Goal: Task Accomplishment & Management: Use online tool/utility

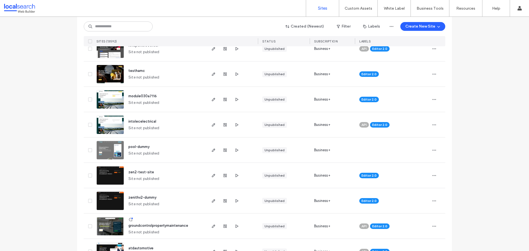
scroll to position [110, 0]
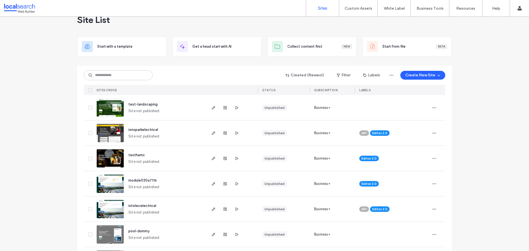
scroll to position [0, 0]
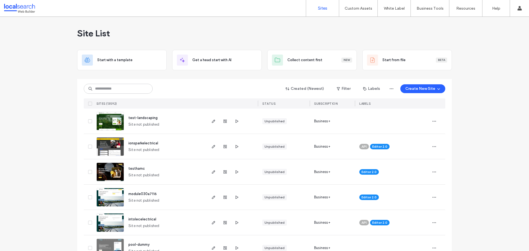
click at [131, 92] on input at bounding box center [118, 89] width 69 height 10
paste input "********"
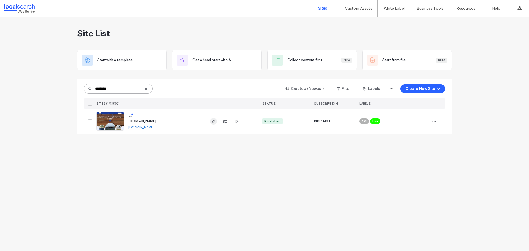
type input "********"
click at [212, 121] on icon "button" at bounding box center [213, 121] width 4 height 4
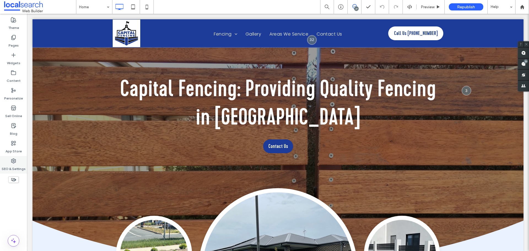
click at [16, 164] on label "SEO & Settings" at bounding box center [14, 168] width 24 height 8
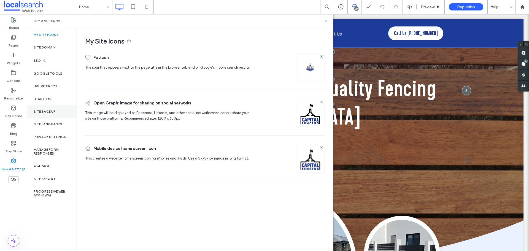
click at [46, 117] on div "Site Backup" at bounding box center [52, 111] width 50 height 13
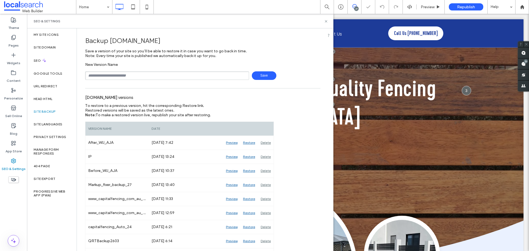
click at [179, 76] on input "text" at bounding box center [167, 75] width 164 height 9
type input "**********"
click at [255, 75] on span "Save" at bounding box center [264, 75] width 25 height 9
drag, startPoint x: 327, startPoint y: 20, endPoint x: 314, endPoint y: 42, distance: 25.0
click at [327, 20] on use at bounding box center [326, 21] width 2 height 2
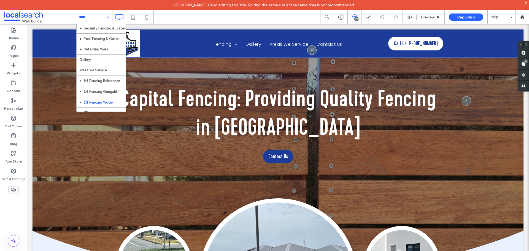
scroll to position [53, 0]
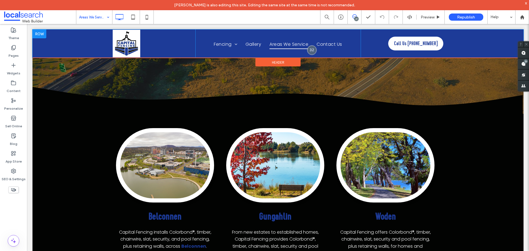
scroll to position [110, 0]
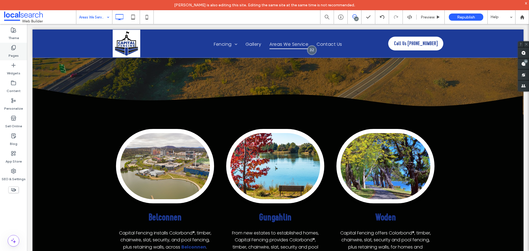
click at [6, 50] on div "Pages" at bounding box center [13, 52] width 27 height 18
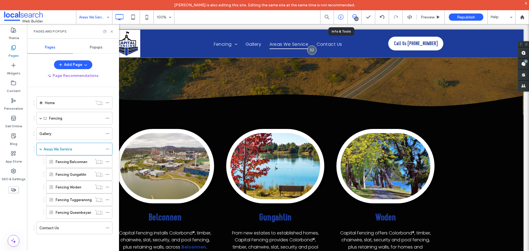
click at [341, 15] on icon at bounding box center [341, 17] width 6 height 6
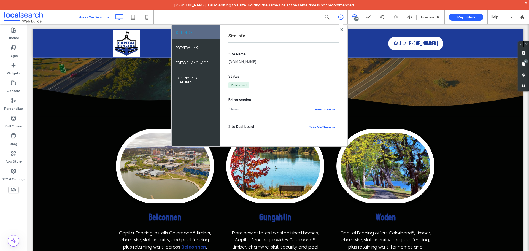
click at [256, 61] on link "[DOMAIN_NAME]" at bounding box center [242, 62] width 28 height 6
click at [343, 29] on icon at bounding box center [341, 29] width 3 height 3
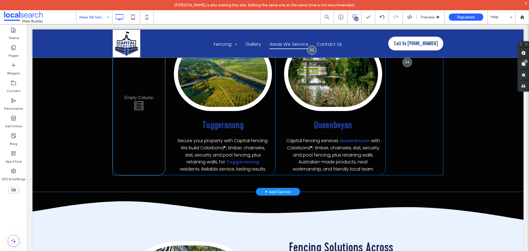
scroll to position [386, 0]
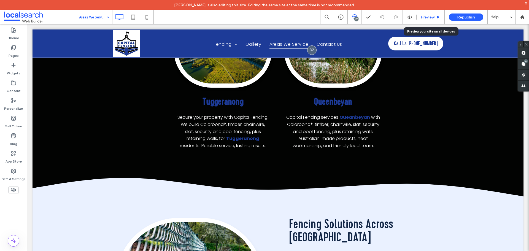
click at [426, 16] on span "Preview" at bounding box center [428, 17] width 14 height 5
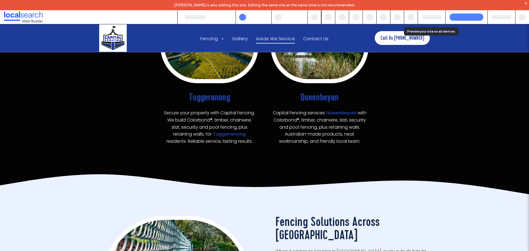
scroll to position [387, 0]
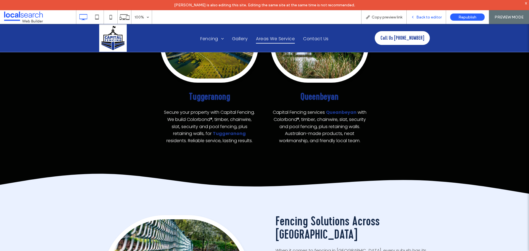
click at [423, 16] on span "Back to editor" at bounding box center [428, 17] width 25 height 5
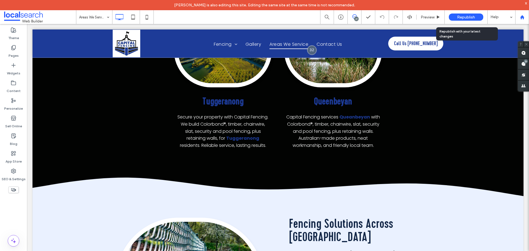
scroll to position [386, 0]
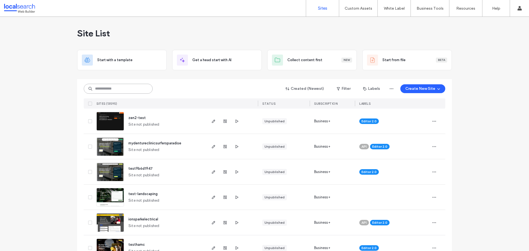
click at [135, 90] on input at bounding box center [118, 89] width 69 height 10
paste input "********"
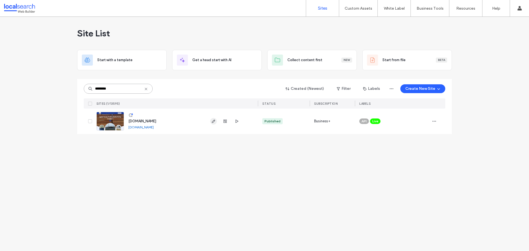
type input "********"
click at [214, 122] on icon "button" at bounding box center [213, 121] width 4 height 4
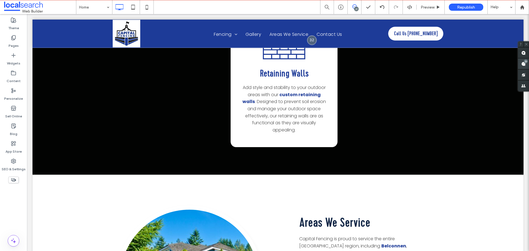
click at [524, 65] on use at bounding box center [523, 64] width 4 height 4
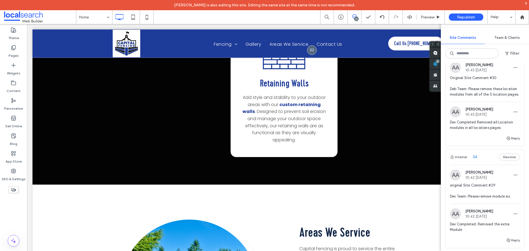
scroll to position [220, 0]
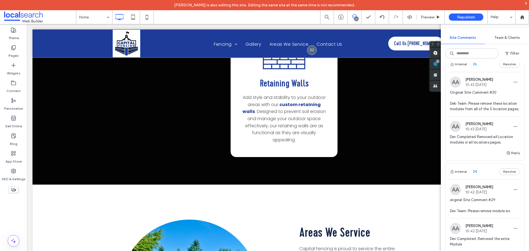
click at [454, 77] on img at bounding box center [455, 82] width 11 height 11
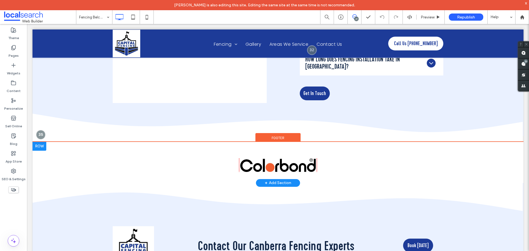
scroll to position [1718, 0]
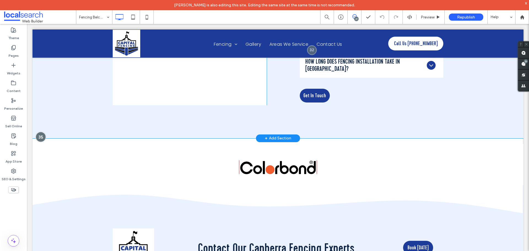
click at [42, 132] on div at bounding box center [41, 137] width 10 height 10
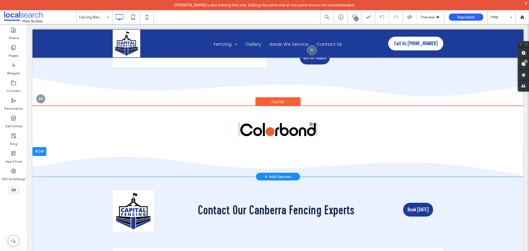
scroll to position [1773, 0]
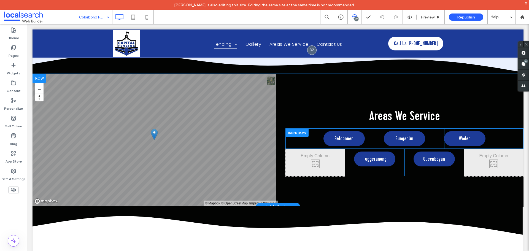
scroll to position [1098, 0]
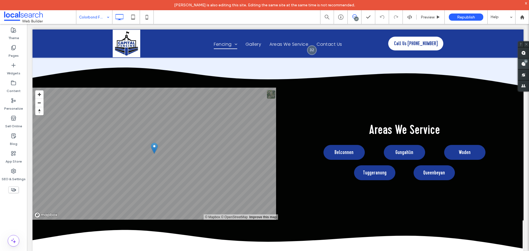
click at [529, 60] on span at bounding box center [523, 63] width 11 height 11
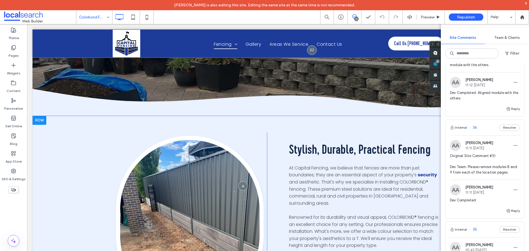
scroll to position [0, 0]
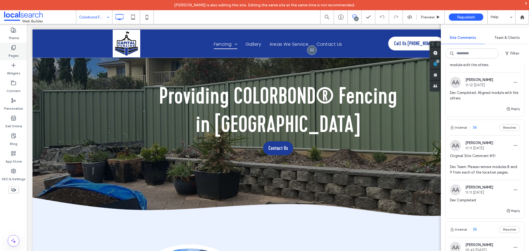
click at [14, 46] on icon at bounding box center [14, 48] width 6 height 6
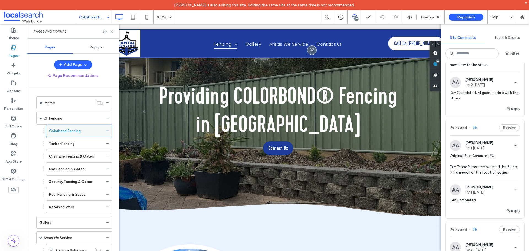
click at [109, 128] on span at bounding box center [108, 131] width 4 height 8
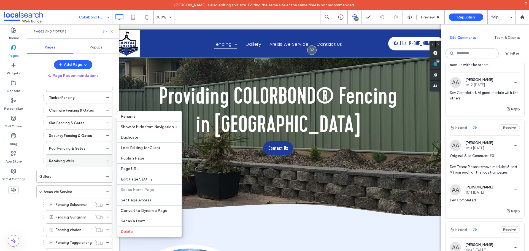
scroll to position [55, 0]
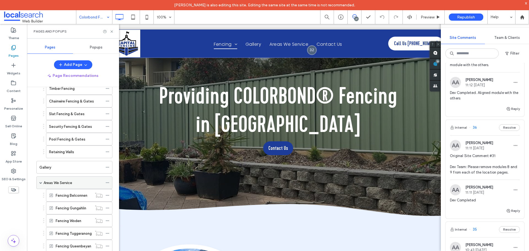
click at [109, 182] on icon at bounding box center [108, 183] width 4 height 4
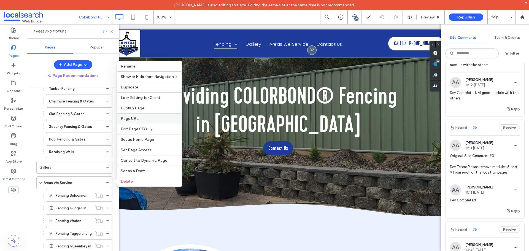
click at [138, 119] on span "Page URL" at bounding box center [130, 118] width 18 height 5
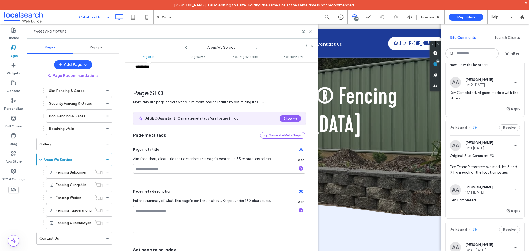
click at [312, 31] on icon at bounding box center [310, 31] width 4 height 4
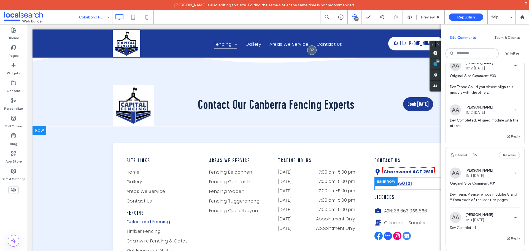
scroll to position [1346, 0]
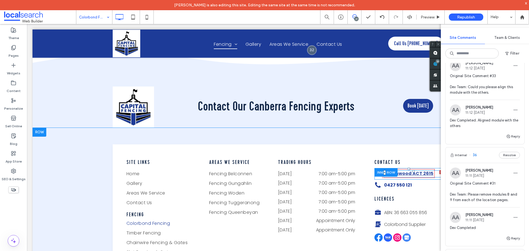
click at [404, 171] on link "Charnwood ACT 2615" at bounding box center [409, 173] width 50 height 6
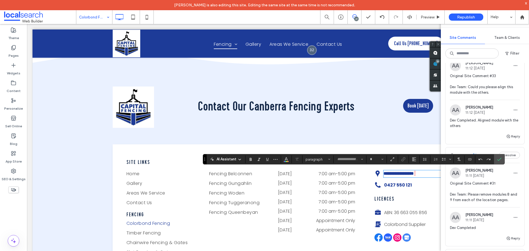
type input "*******"
type input "**"
click at [497, 158] on icon "Confirm" at bounding box center [499, 159] width 4 height 4
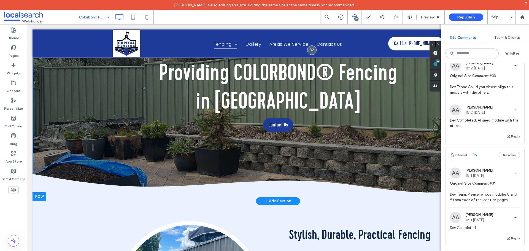
scroll to position [0, 0]
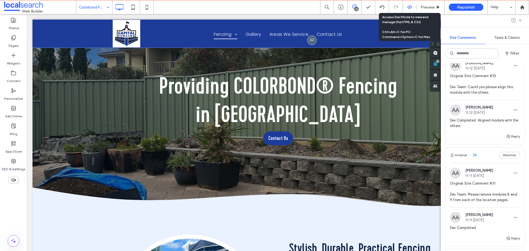
click at [408, 6] on icon at bounding box center [409, 7] width 5 height 5
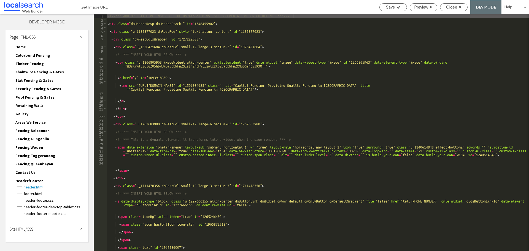
click at [48, 131] on div "Fencing Belconnen Fencing Belconnen.html Fencing Belconnen-head-section.html Fe…" at bounding box center [49, 132] width 77 height 8
click at [43, 131] on span "Fencing Belconnen" at bounding box center [32, 130] width 34 height 5
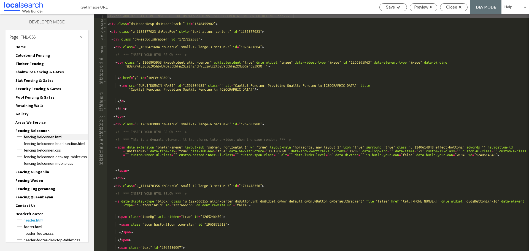
click at [43, 135] on span "Fencing Belconnen.html" at bounding box center [55, 137] width 65 height 6
type textarea "**********"
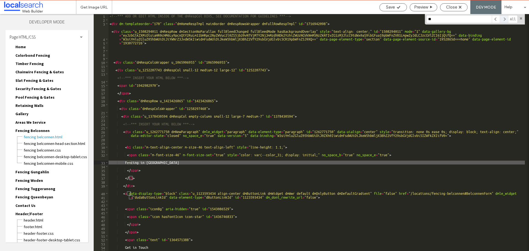
type input "**"
click at [502, 21] on span at bounding box center [504, 19] width 8 height 8
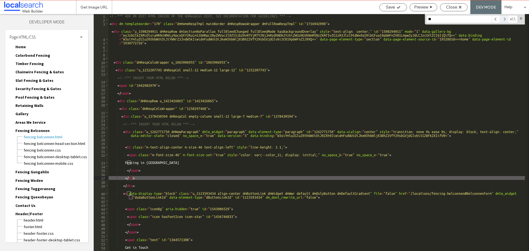
click at [502, 21] on span at bounding box center [504, 19] width 8 height 8
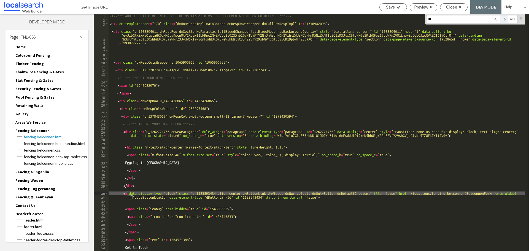
click at [502, 21] on span at bounding box center [504, 19] width 8 height 8
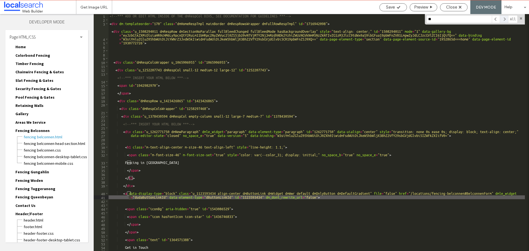
click at [502, 21] on span at bounding box center [504, 19] width 8 height 8
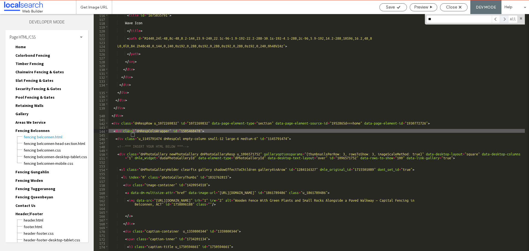
click at [502, 21] on span at bounding box center [504, 19] width 8 height 8
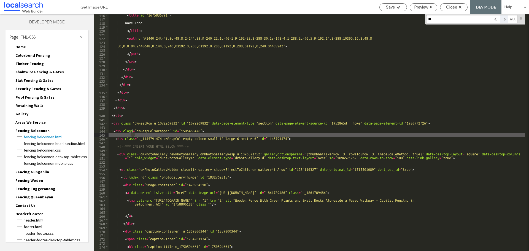
click at [502, 21] on span at bounding box center [504, 19] width 8 height 8
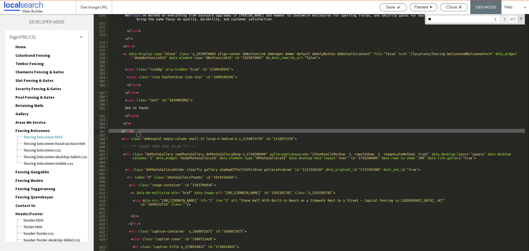
click at [502, 21] on span at bounding box center [504, 19] width 8 height 8
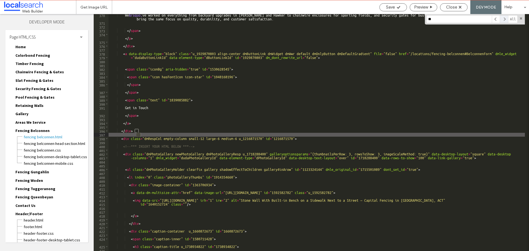
click at [502, 21] on span at bounding box center [504, 19] width 8 height 8
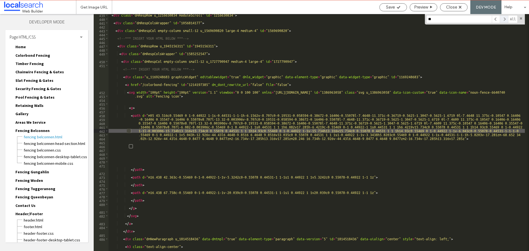
click at [502, 21] on span at bounding box center [504, 19] width 8 height 8
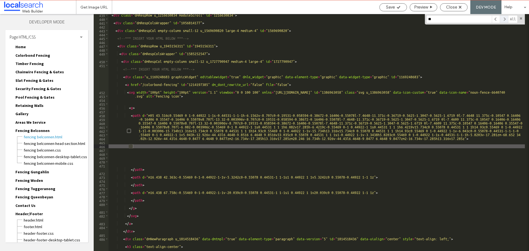
click at [502, 21] on span at bounding box center [504, 19] width 8 height 8
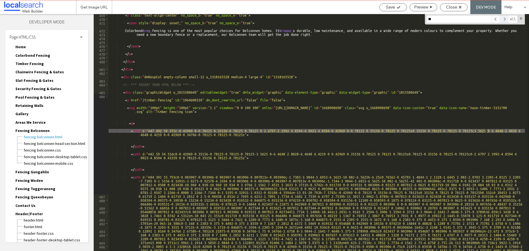
click at [502, 21] on span at bounding box center [504, 19] width 8 height 8
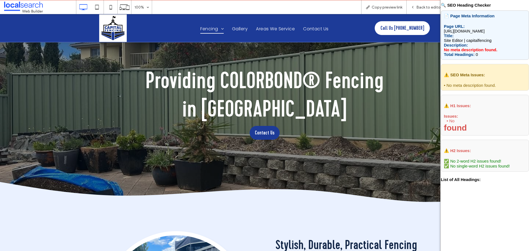
click at [399, 208] on icon at bounding box center [264, 197] width 529 height 31
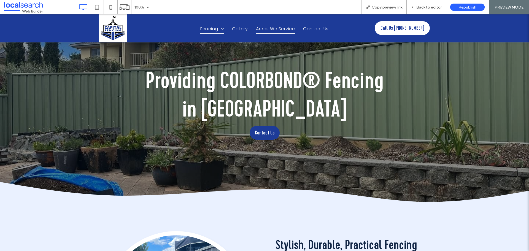
click at [276, 31] on span "Areas We Service" at bounding box center [275, 28] width 39 height 9
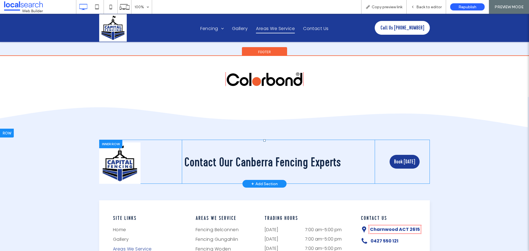
scroll to position [799, 0]
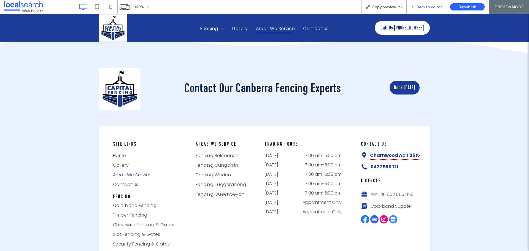
click at [413, 8] on icon at bounding box center [413, 7] width 4 height 4
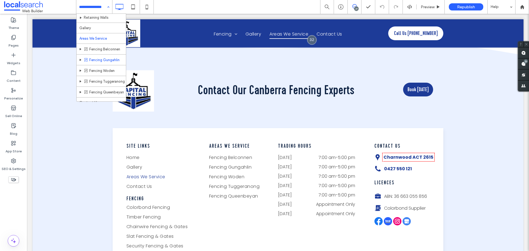
scroll to position [80, 0]
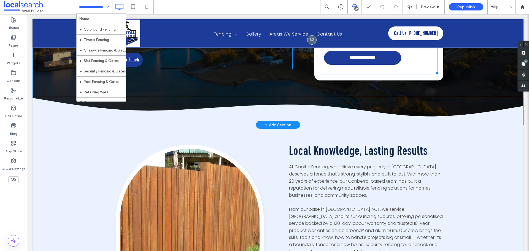
scroll to position [28, 0]
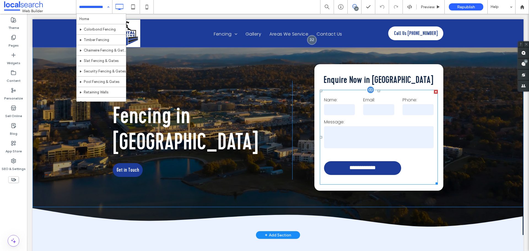
click at [373, 135] on textarea at bounding box center [379, 137] width 110 height 22
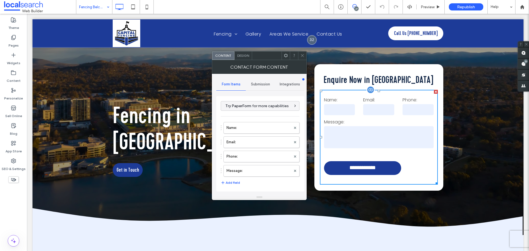
type input "**********"
click at [257, 86] on span "Submission" at bounding box center [260, 84] width 19 height 4
click at [257, 109] on label "New submission notification" at bounding box center [261, 110] width 74 height 11
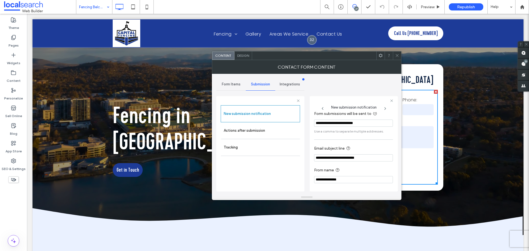
scroll to position [29, 0]
click at [249, 133] on label "Actions after submission" at bounding box center [261, 130] width 74 height 11
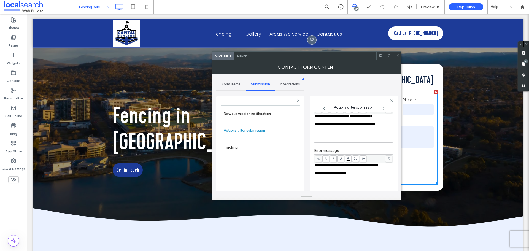
click at [247, 57] on div "Design" at bounding box center [244, 56] width 18 height 8
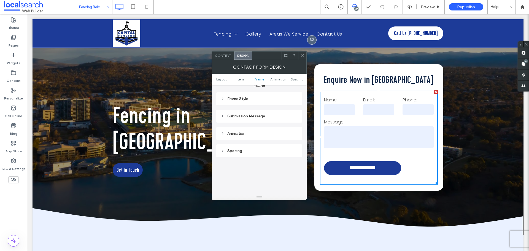
click at [261, 117] on div "Submission Message" at bounding box center [259, 116] width 77 height 5
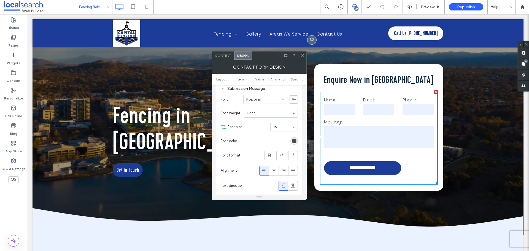
click at [305, 55] on div at bounding box center [302, 56] width 8 height 8
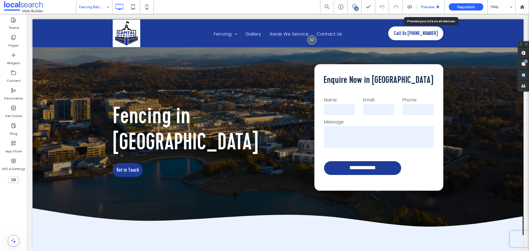
click at [421, 7] on span "Preview" at bounding box center [428, 7] width 14 height 5
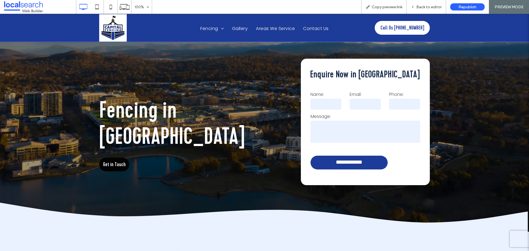
click at [111, 158] on span "Get in Touch" at bounding box center [114, 165] width 23 height 14
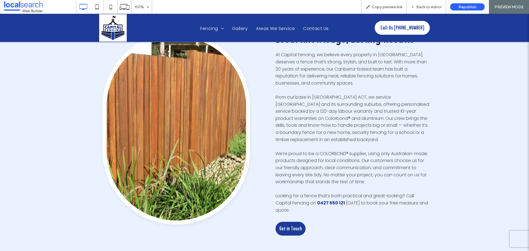
scroll to position [303, 0]
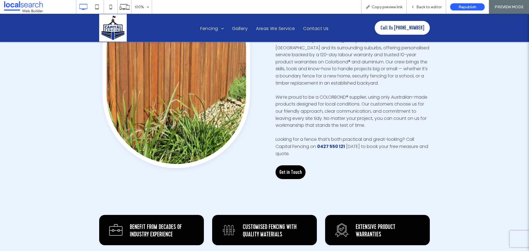
click at [286, 166] on span "Get in Touch" at bounding box center [290, 172] width 23 height 14
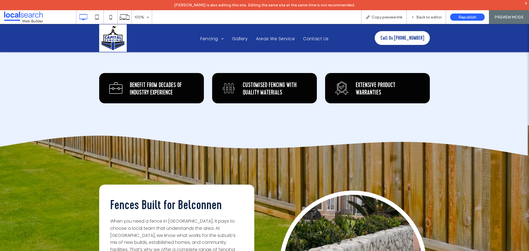
scroll to position [454, 0]
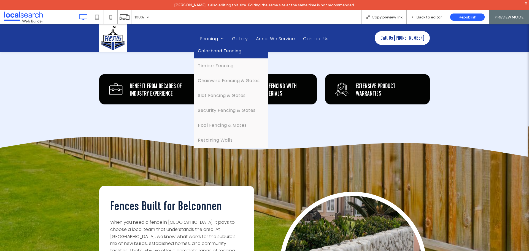
click at [210, 51] on span "Colorbond Fencing" at bounding box center [220, 51] width 44 height 7
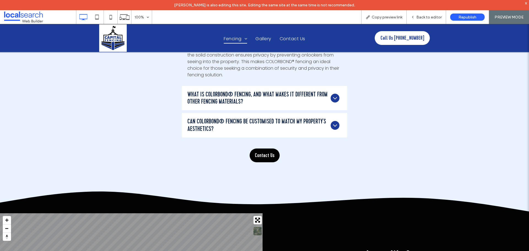
scroll to position [1047, 0]
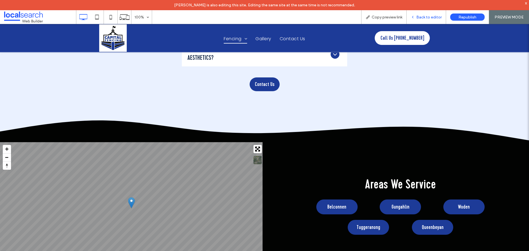
click at [420, 20] on div "Back to editor" at bounding box center [426, 17] width 39 height 14
click at [422, 16] on span "Back to editor" at bounding box center [428, 17] width 25 height 5
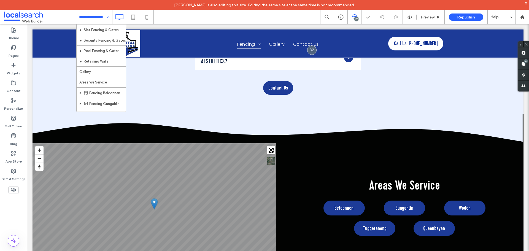
scroll to position [80, 0]
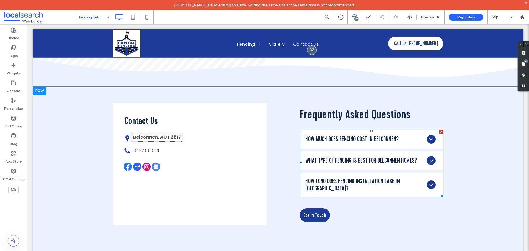
click at [341, 130] on span at bounding box center [372, 164] width 144 height 68
click at [341, 136] on h4 "How much does fencing cost in Belconnen?" at bounding box center [351, 139] width 93 height 7
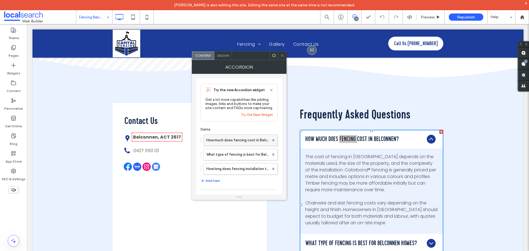
click at [227, 139] on label "How much does fencing cost in Belconnen?" at bounding box center [237, 140] width 63 height 11
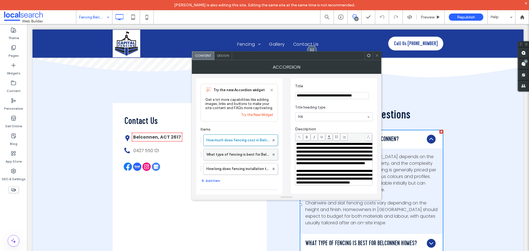
click at [219, 155] on label "What type of fencing is best for Belconnen homes?" at bounding box center [237, 154] width 63 height 11
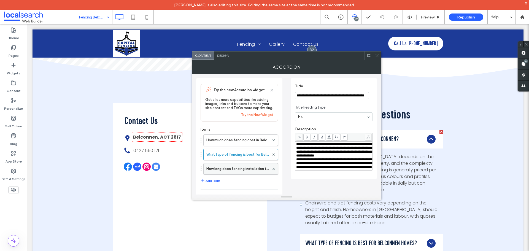
click at [227, 168] on label "How long does fencing installation take in [GEOGRAPHIC_DATA]?" at bounding box center [237, 168] width 63 height 11
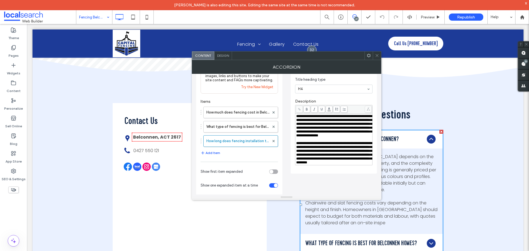
scroll to position [51, 0]
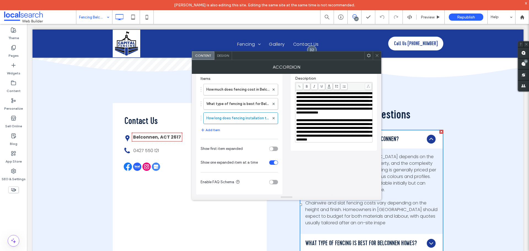
click at [378, 56] on icon at bounding box center [377, 55] width 4 height 4
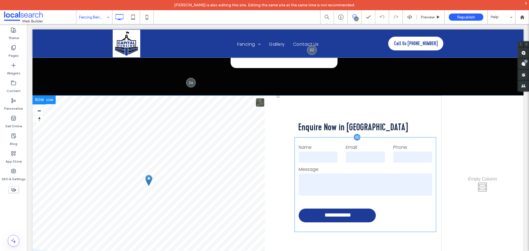
scroll to position [1405, 0]
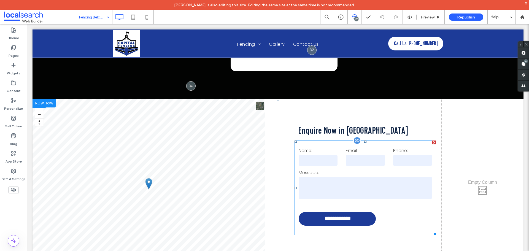
click at [311, 147] on label "Name:" at bounding box center [318, 150] width 39 height 7
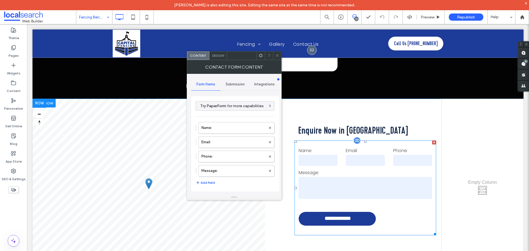
click at [311, 147] on label "Name:" at bounding box center [318, 150] width 39 height 7
click at [233, 82] on span "Submission" at bounding box center [235, 84] width 19 height 4
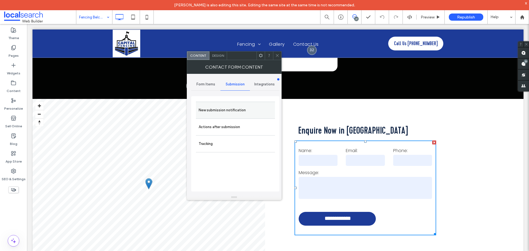
click at [235, 109] on label "New submission notification" at bounding box center [236, 110] width 74 height 11
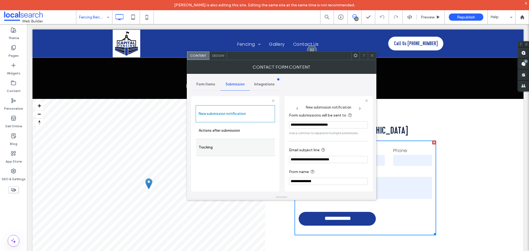
scroll to position [29, 0]
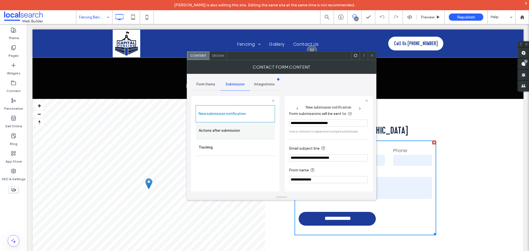
click at [231, 136] on label "Actions after submission" at bounding box center [236, 130] width 74 height 11
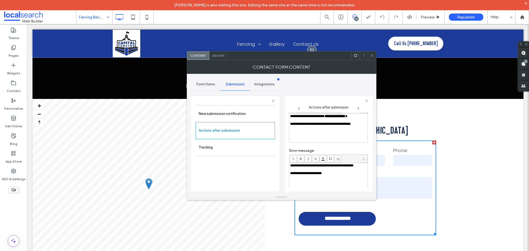
click at [373, 57] on icon at bounding box center [372, 55] width 4 height 4
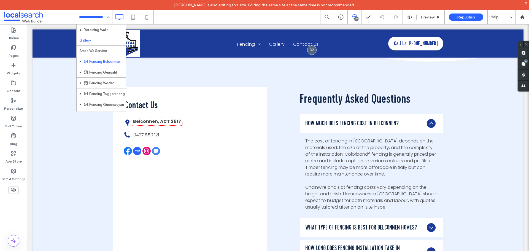
scroll to position [80, 0]
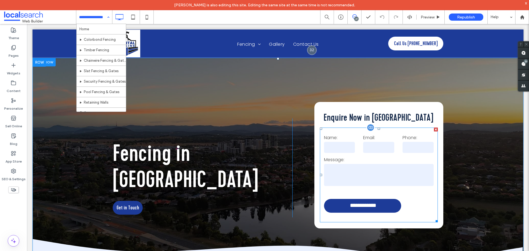
click at [378, 158] on label "Message:" at bounding box center [379, 160] width 110 height 7
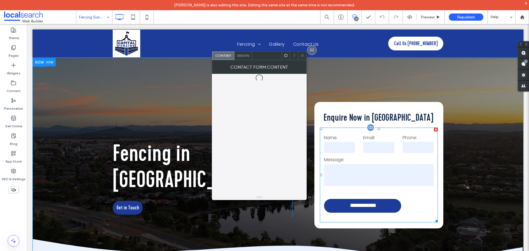
click at [378, 158] on label "Message:" at bounding box center [379, 160] width 110 height 7
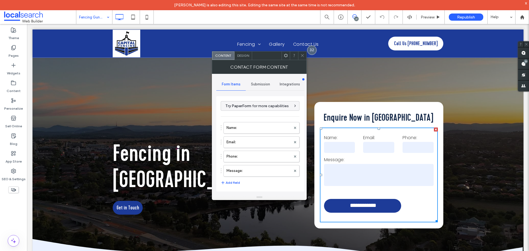
click at [262, 85] on span "Submission" at bounding box center [260, 84] width 19 height 4
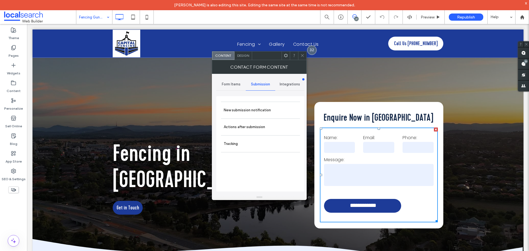
click at [261, 107] on label "New submission notification" at bounding box center [261, 110] width 74 height 11
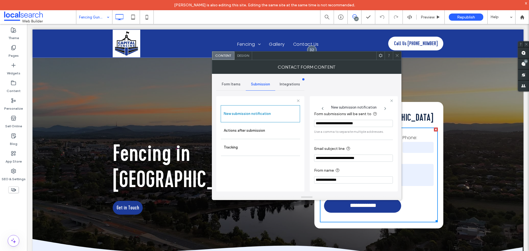
scroll to position [29, 0]
click at [267, 134] on label "Actions after submission" at bounding box center [261, 130] width 74 height 11
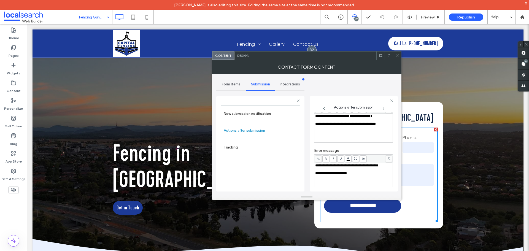
click at [399, 53] on icon at bounding box center [397, 55] width 4 height 4
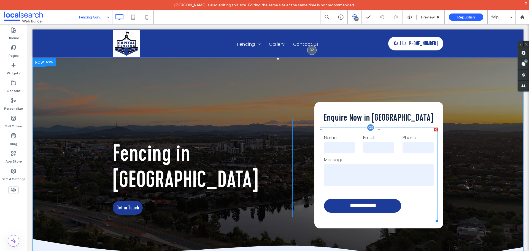
click at [332, 154] on form "**********" at bounding box center [379, 175] width 118 height 95
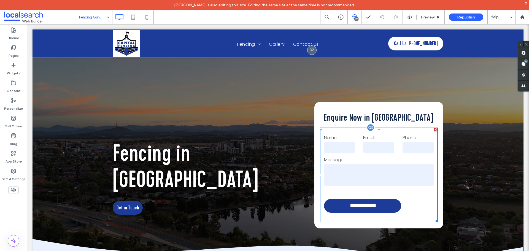
click at [332, 154] on form "**********" at bounding box center [379, 175] width 118 height 95
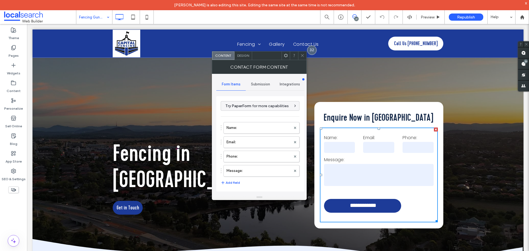
click at [247, 57] on span "Design" at bounding box center [243, 55] width 12 height 4
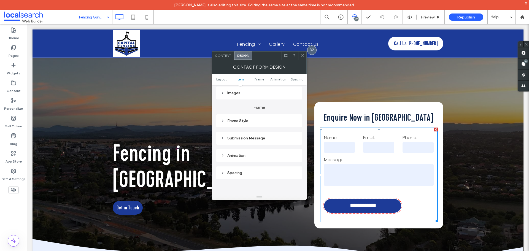
scroll to position [138, 0]
click at [258, 131] on div "Submission Message" at bounding box center [259, 136] width 86 height 13
click at [259, 136] on div "Submission Message" at bounding box center [259, 136] width 77 height 5
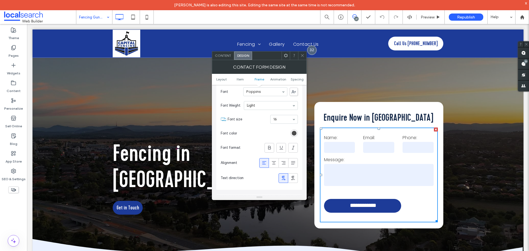
click at [303, 53] on span at bounding box center [302, 56] width 4 height 8
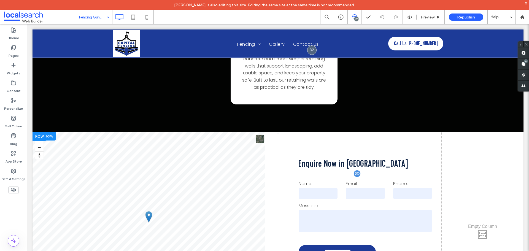
scroll to position [1405, 0]
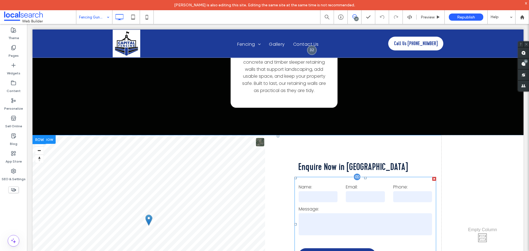
click at [328, 213] on textarea at bounding box center [365, 224] width 133 height 22
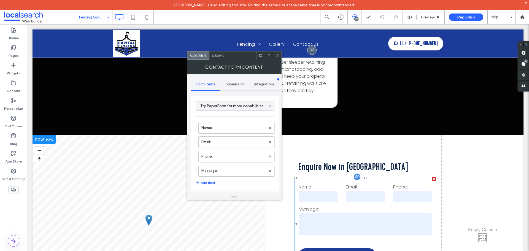
type input "**********"
click at [328, 213] on textarea at bounding box center [365, 224] width 133 height 22
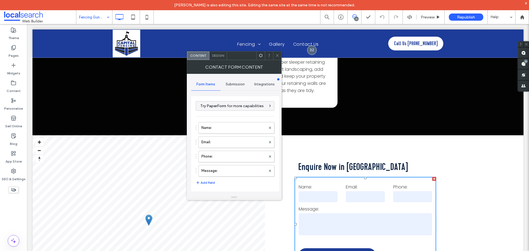
click at [244, 82] on div "Submission" at bounding box center [234, 84] width 29 height 12
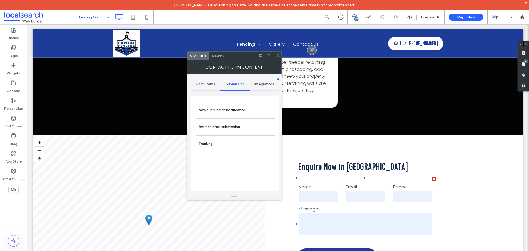
click at [236, 120] on div "Actions after submission" at bounding box center [235, 126] width 79 height 17
click at [237, 113] on label "New submission notification" at bounding box center [236, 110] width 74 height 11
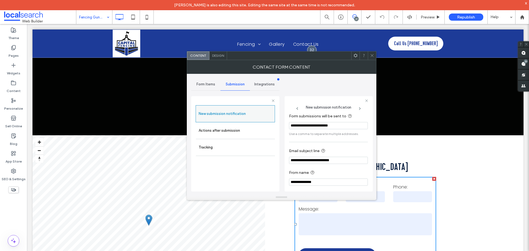
scroll to position [29, 0]
click at [246, 122] on div "New submission notification" at bounding box center [235, 113] width 79 height 17
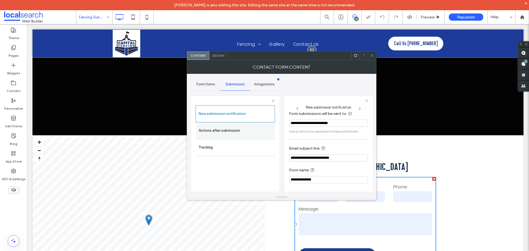
click at [244, 130] on label "Actions after submission" at bounding box center [236, 130] width 74 height 11
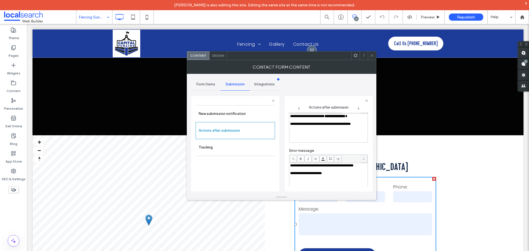
click at [223, 54] on span "Design" at bounding box center [218, 55] width 12 height 4
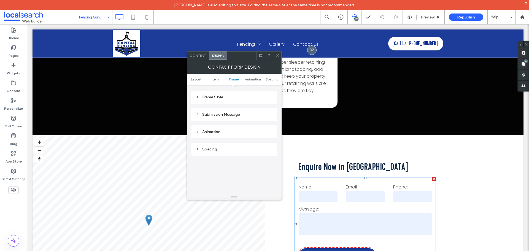
scroll to position [165, 0]
click at [231, 106] on div "Submission Message" at bounding box center [234, 108] width 77 height 5
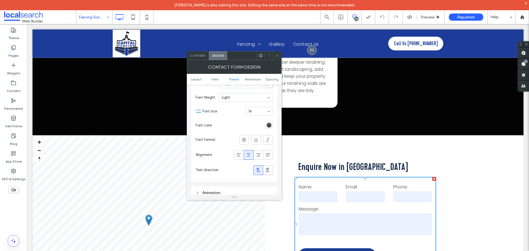
scroll to position [193, 0]
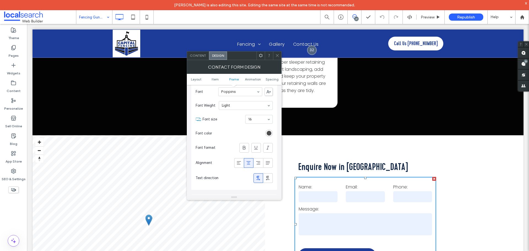
click at [278, 61] on div "Contact Form Design" at bounding box center [234, 67] width 95 height 14
click at [279, 56] on icon at bounding box center [277, 55] width 4 height 4
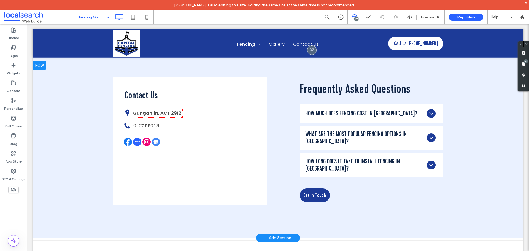
scroll to position [1681, 0]
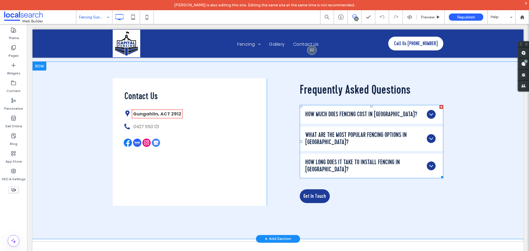
click at [377, 110] on span at bounding box center [372, 141] width 144 height 73
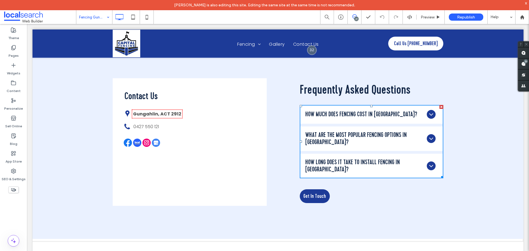
click at [377, 110] on ul "How much does fencing cost in Gungahlin? Fencing costs in Gungahlin vary based …" at bounding box center [372, 141] width 144 height 73
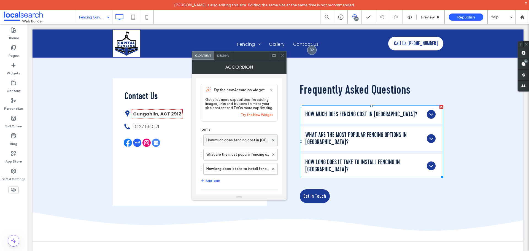
click at [245, 138] on label "How much does fencing cost in Gungahlin?" at bounding box center [237, 140] width 63 height 11
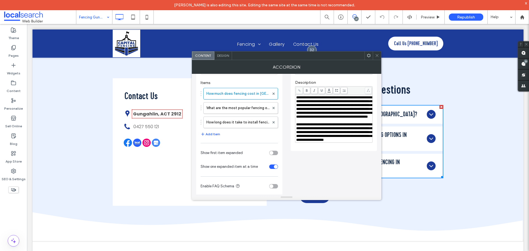
scroll to position [51, 0]
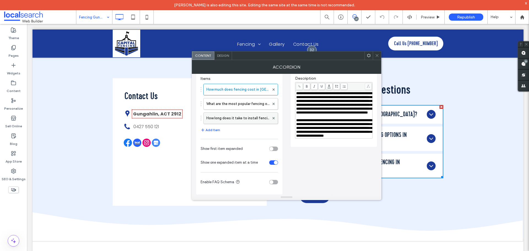
click at [241, 115] on label "How long does it take to install fencing in Gungahlin?" at bounding box center [237, 118] width 63 height 11
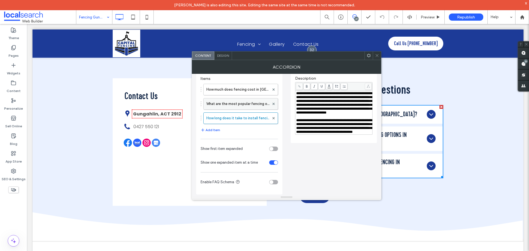
click at [244, 108] on label "What are the most popular fencing options in Gungahlin?" at bounding box center [237, 103] width 63 height 11
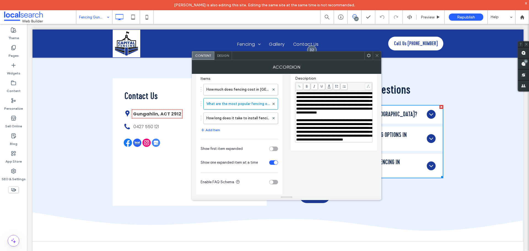
click at [378, 55] on use at bounding box center [377, 55] width 3 height 3
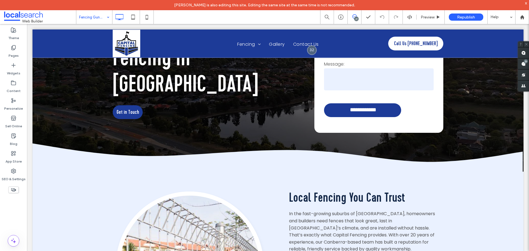
drag, startPoint x: 529, startPoint y: 165, endPoint x: 556, endPoint y: 73, distance: 96.3
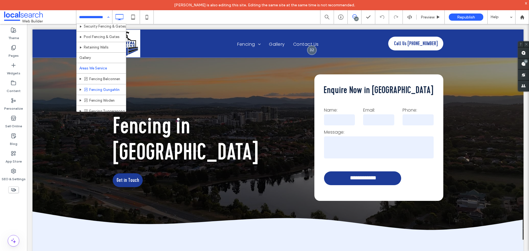
scroll to position [80, 0]
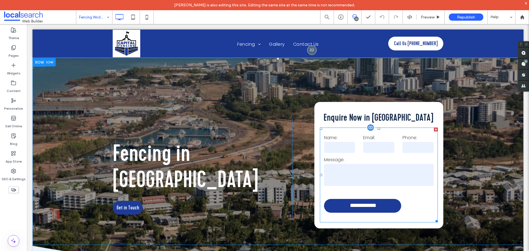
click at [380, 166] on textarea at bounding box center [379, 175] width 110 height 22
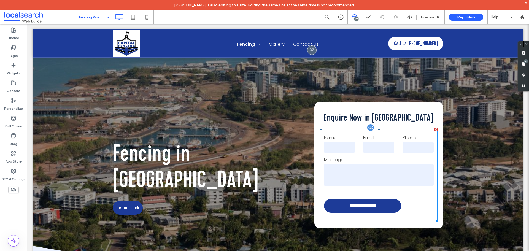
click at [380, 166] on textarea at bounding box center [379, 175] width 110 height 22
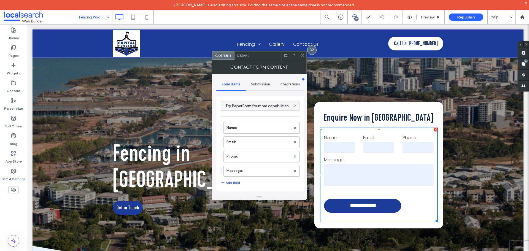
click at [262, 84] on span "Submission" at bounding box center [260, 84] width 19 height 4
click at [257, 114] on label "New submission notification" at bounding box center [261, 110] width 74 height 11
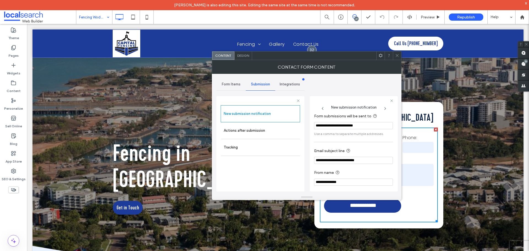
scroll to position [29, 0]
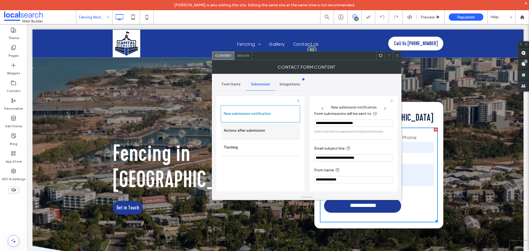
click at [261, 125] on div "Actions after submission" at bounding box center [260, 130] width 79 height 17
click at [289, 126] on label "Actions after submission" at bounding box center [261, 130] width 74 height 11
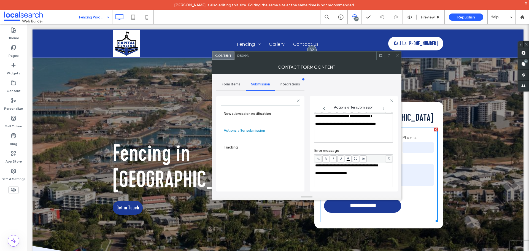
click at [399, 57] on icon at bounding box center [397, 55] width 4 height 4
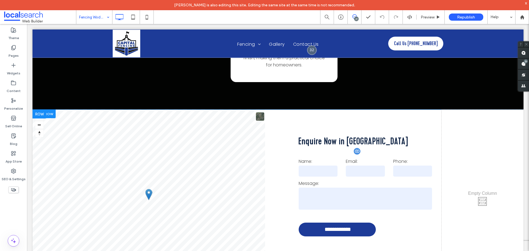
scroll to position [1433, 0]
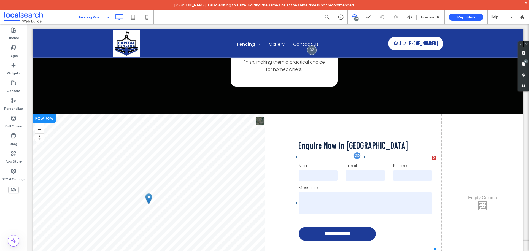
click at [355, 156] on form "**********" at bounding box center [366, 203] width 142 height 95
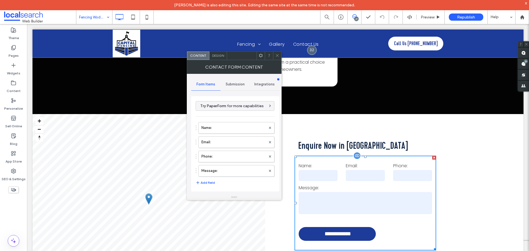
type input "**********"
click at [355, 156] on form "**********" at bounding box center [366, 203] width 142 height 95
click at [237, 83] on span "Submission" at bounding box center [235, 84] width 19 height 4
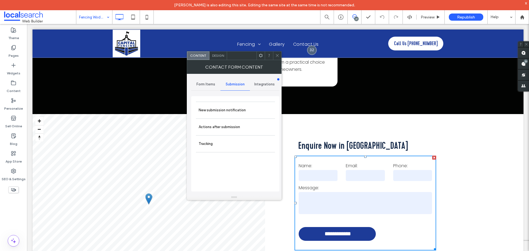
click at [237, 115] on label "New submission notification" at bounding box center [236, 110] width 74 height 11
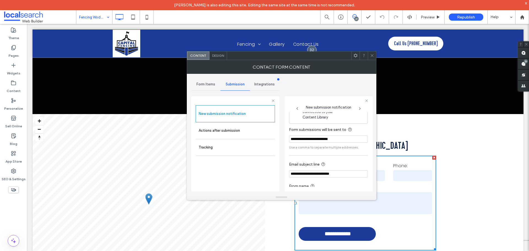
scroll to position [29, 0]
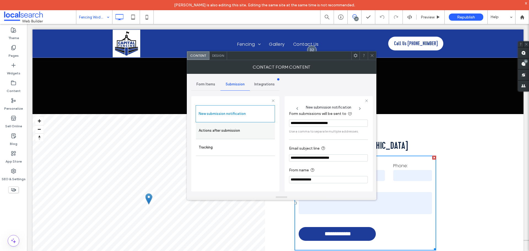
click at [256, 134] on label "Actions after submission" at bounding box center [236, 130] width 74 height 11
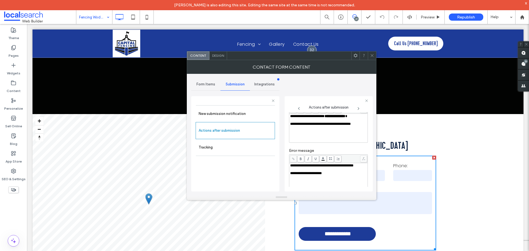
click at [371, 56] on icon at bounding box center [372, 55] width 4 height 4
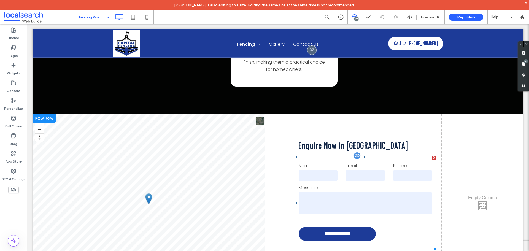
click at [308, 170] on input "text" at bounding box center [318, 175] width 39 height 11
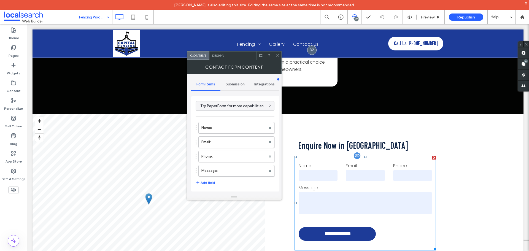
click at [308, 170] on input "text" at bounding box center [318, 175] width 39 height 11
click at [222, 55] on span "Design" at bounding box center [218, 55] width 12 height 4
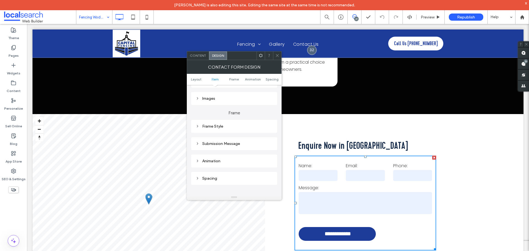
click at [236, 147] on div "Submission Message" at bounding box center [234, 143] width 77 height 7
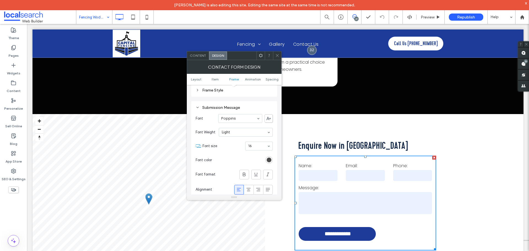
scroll to position [240, 0]
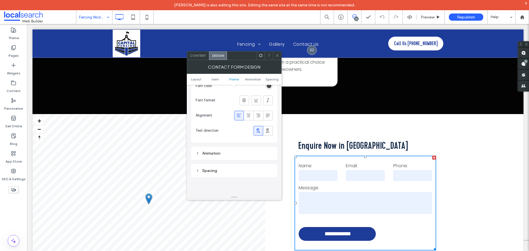
click at [276, 53] on span at bounding box center [277, 56] width 4 height 8
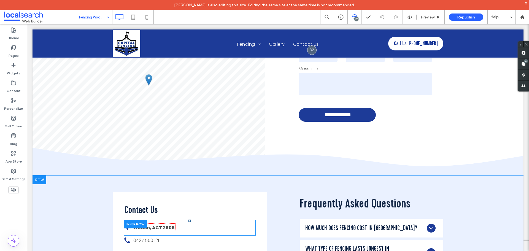
scroll to position [1551, 0]
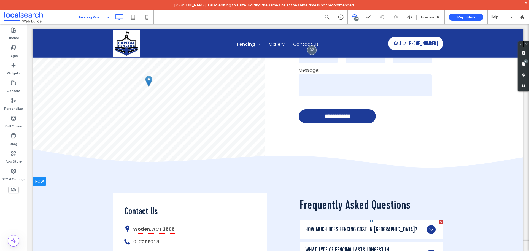
click at [371, 220] on span at bounding box center [372, 254] width 144 height 68
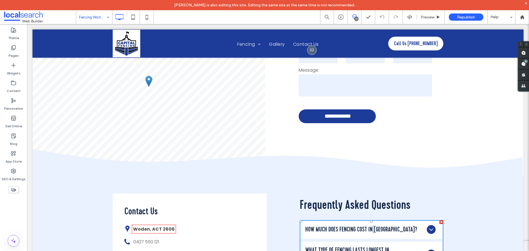
click at [371, 226] on h4 "How much does fencing cost in Woden?" at bounding box center [361, 229] width 112 height 7
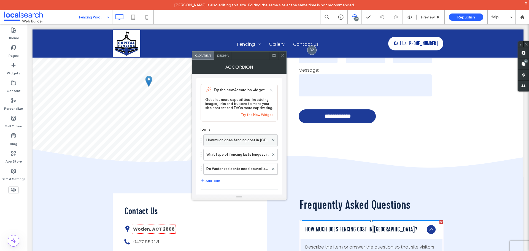
click at [242, 143] on label "How much does fencing cost in Woden?" at bounding box center [237, 140] width 63 height 11
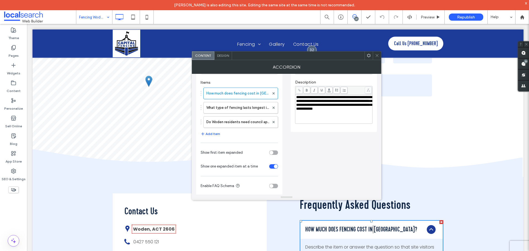
scroll to position [51, 0]
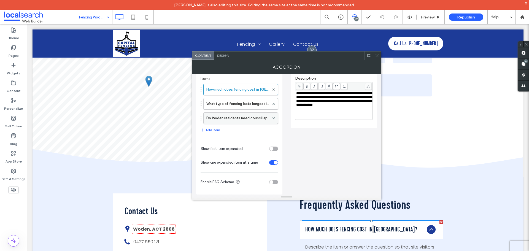
click at [251, 121] on label "Do Woden residents need council approval for fencing?" at bounding box center [237, 118] width 63 height 11
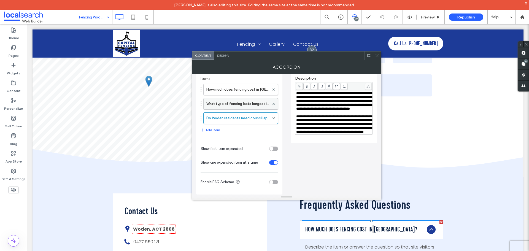
click at [253, 108] on label "What type of fencing lasts longest in Woden?" at bounding box center [237, 103] width 63 height 11
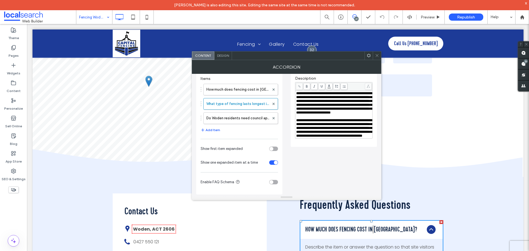
click at [375, 58] on div at bounding box center [377, 56] width 8 height 8
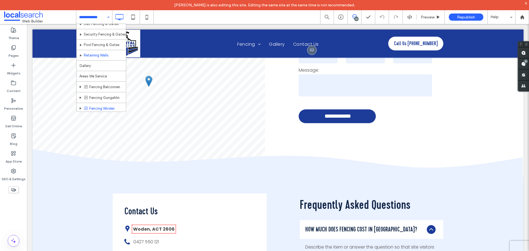
scroll to position [80, 0]
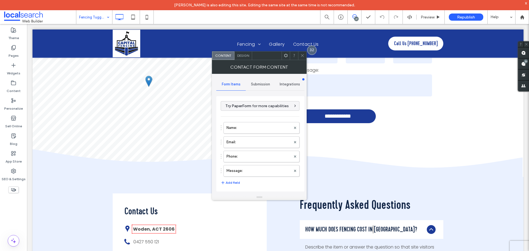
type input "**********"
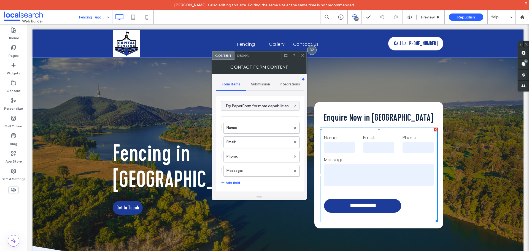
click at [355, 158] on label "Message:" at bounding box center [379, 160] width 110 height 7
click at [262, 83] on span "Submission" at bounding box center [260, 84] width 19 height 4
click at [260, 112] on label "New submission notification" at bounding box center [261, 110] width 74 height 11
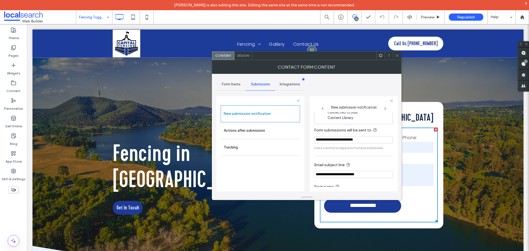
scroll to position [29, 0]
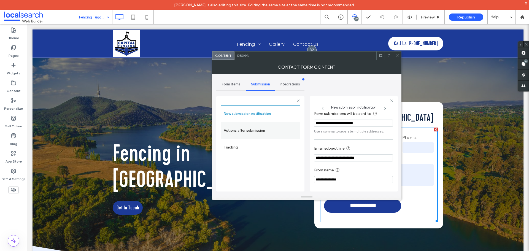
click at [260, 133] on label "Actions after submission" at bounding box center [261, 130] width 74 height 11
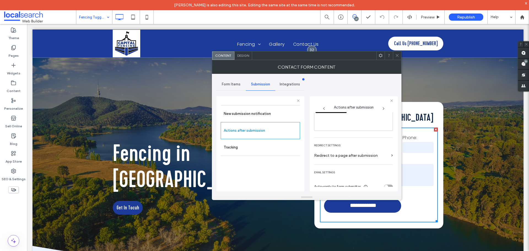
scroll to position [95, 0]
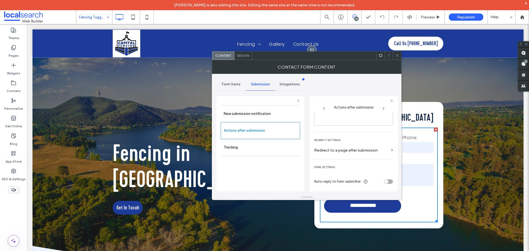
click at [396, 56] on icon at bounding box center [397, 55] width 4 height 4
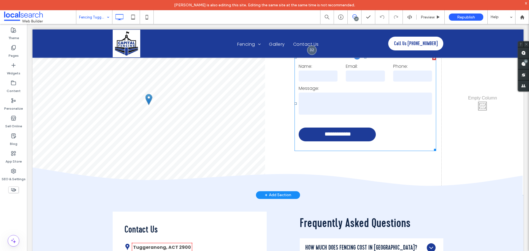
scroll to position [1405, 0]
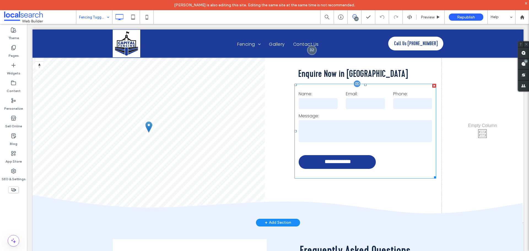
click at [343, 120] on textarea at bounding box center [365, 131] width 133 height 22
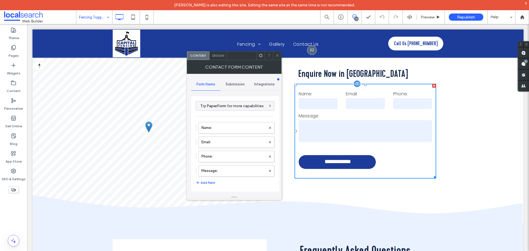
click at [343, 120] on textarea at bounding box center [365, 131] width 133 height 22
click at [237, 85] on span "Submission" at bounding box center [235, 84] width 19 height 4
click at [237, 115] on label "New submission notification" at bounding box center [236, 110] width 74 height 11
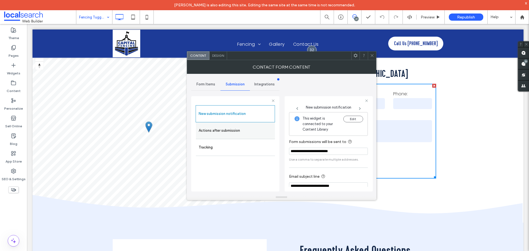
scroll to position [29, 0]
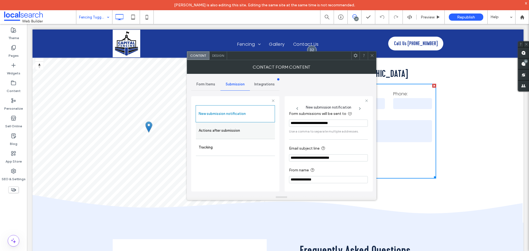
click at [214, 124] on div "Actions after submission" at bounding box center [235, 130] width 79 height 17
click at [218, 130] on label "Actions after submission" at bounding box center [236, 130] width 74 height 11
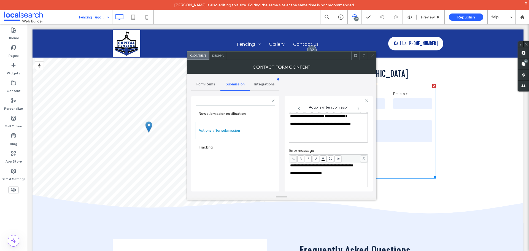
click at [370, 53] on span at bounding box center [372, 56] width 4 height 8
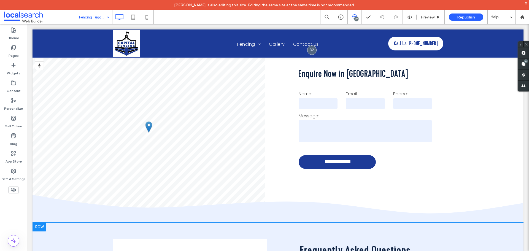
scroll to position [1488, 0]
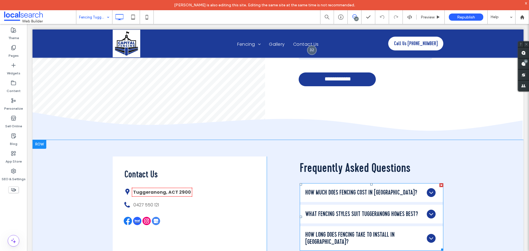
click at [399, 183] on span at bounding box center [372, 217] width 144 height 68
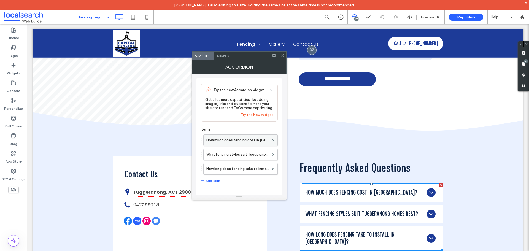
click at [247, 144] on label "How much does fencing cost in Tuggeranong?" at bounding box center [237, 140] width 63 height 11
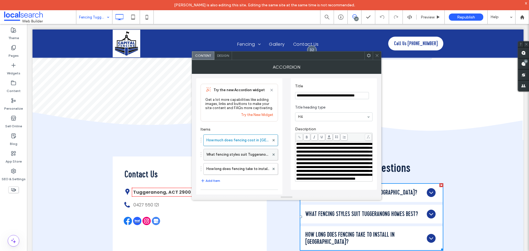
click at [254, 156] on label "What fencing styles suit Tuggeranong homes best?" at bounding box center [237, 154] width 63 height 11
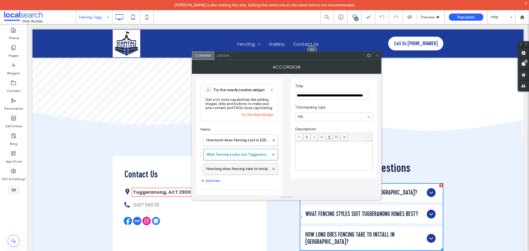
click at [252, 170] on label "How long does fencing take to install in Tuggeranong?" at bounding box center [237, 168] width 63 height 11
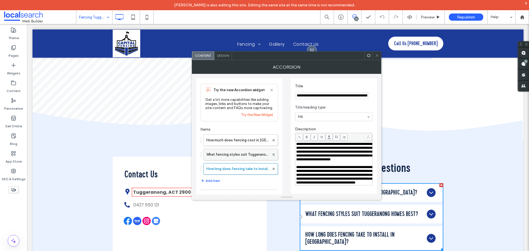
click at [252, 153] on label "What fencing styles suit Tuggeranong homes best?" at bounding box center [237, 154] width 63 height 11
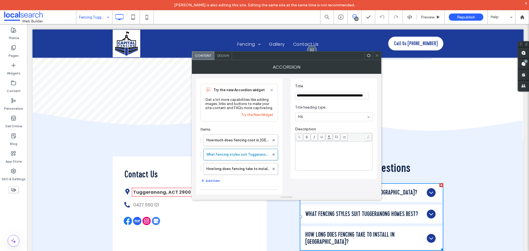
click at [326, 150] on div "Rich Text Editor" at bounding box center [334, 156] width 76 height 28
click at [238, 139] on label "How much does fencing cost in Tuggeranong?" at bounding box center [237, 140] width 63 height 11
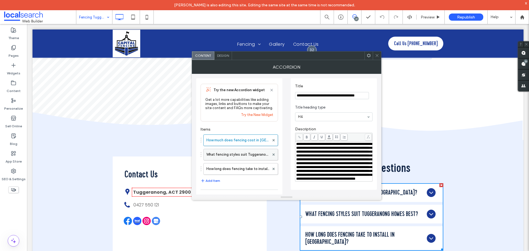
click at [246, 156] on label "What fencing styles suit Tuggeranong homes best?" at bounding box center [237, 154] width 63 height 11
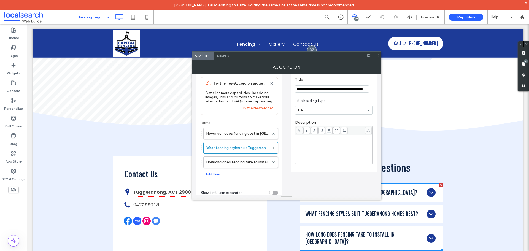
scroll to position [0, 0]
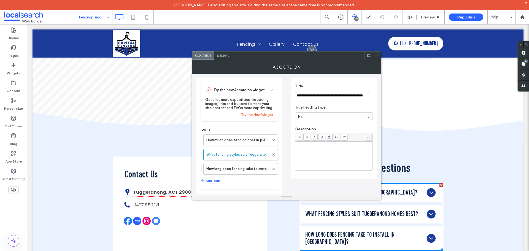
drag, startPoint x: 319, startPoint y: 154, endPoint x: 322, endPoint y: 154, distance: 3.6
click at [319, 154] on div "Rich Text Editor" at bounding box center [334, 156] width 76 height 28
drag, startPoint x: 342, startPoint y: 152, endPoint x: 273, endPoint y: 152, distance: 69.2
click at [288, 152] on div "**********" at bounding box center [286, 159] width 181 height 171
click at [236, 169] on label "How long does fencing take to install in Tuggeranong?" at bounding box center [237, 168] width 63 height 11
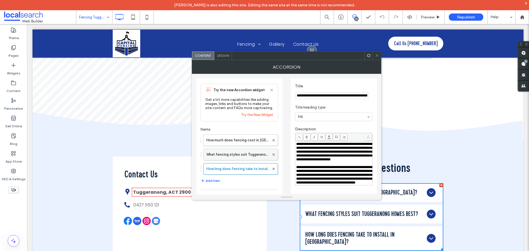
click at [239, 157] on label "What fencing styles suit Tuggeranong homes best?" at bounding box center [237, 154] width 63 height 11
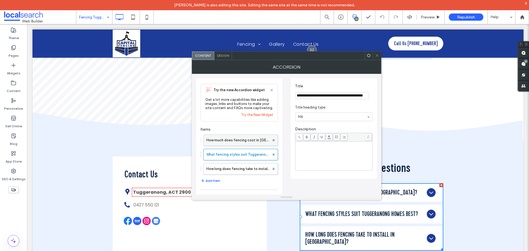
click at [244, 143] on label "How much does fencing cost in Tuggeranong?" at bounding box center [237, 140] width 63 height 11
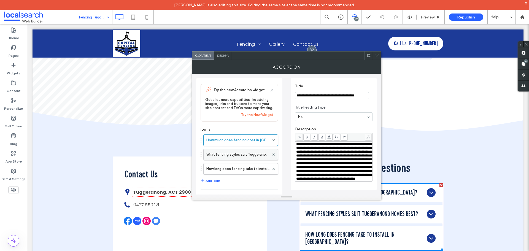
click at [249, 153] on label "What fencing styles suit Tuggeranong homes best?" at bounding box center [237, 154] width 63 height 11
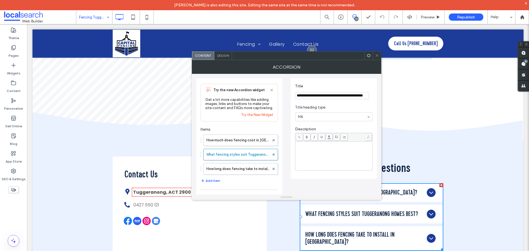
scroll to position [51, 0]
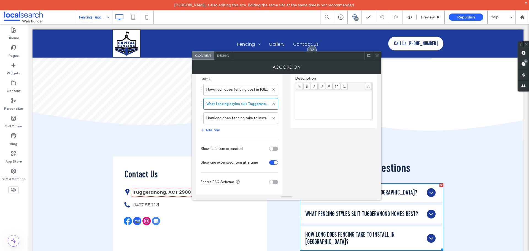
click at [376, 56] on icon at bounding box center [377, 55] width 4 height 4
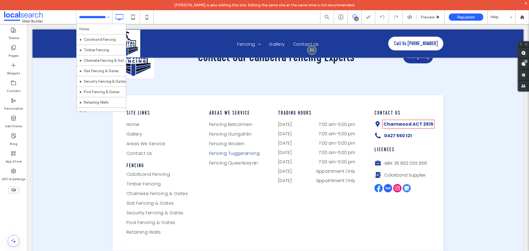
scroll to position [80, 0]
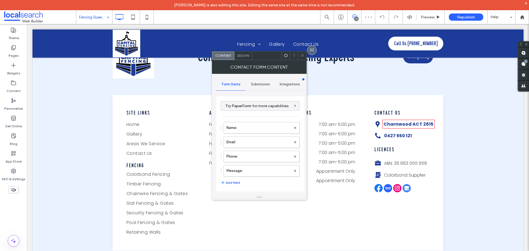
click at [262, 80] on div "Submission" at bounding box center [260, 84] width 29 height 12
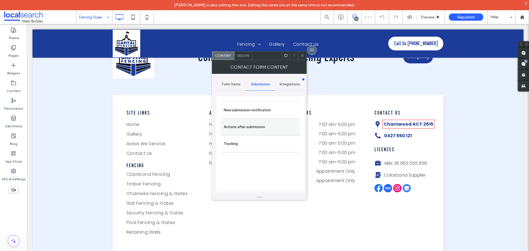
drag, startPoint x: 252, startPoint y: 105, endPoint x: 285, endPoint y: 123, distance: 37.3
click at [252, 106] on label "New submission notification" at bounding box center [261, 110] width 74 height 11
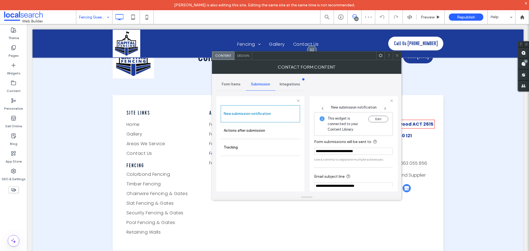
scroll to position [29, 0]
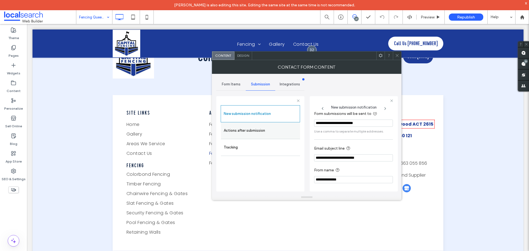
click at [279, 129] on label "Actions after submission" at bounding box center [261, 130] width 74 height 11
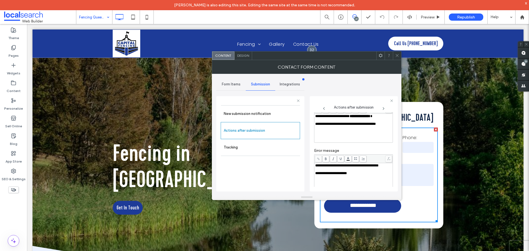
click at [397, 55] on icon at bounding box center [397, 55] width 4 height 4
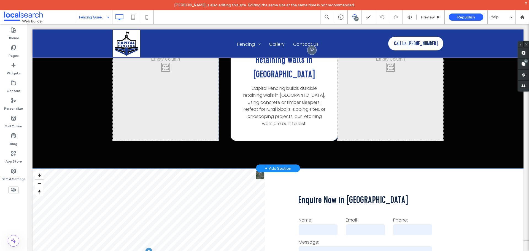
scroll to position [1378, 0]
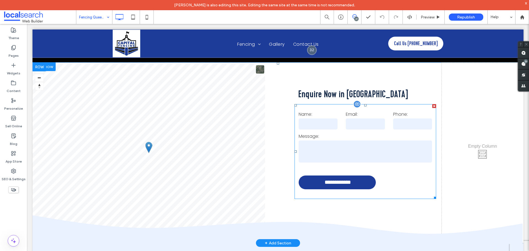
click at [330, 118] on input "text" at bounding box center [318, 123] width 39 height 11
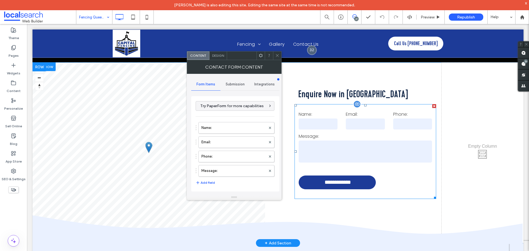
type input "**********"
click at [330, 118] on input "text" at bounding box center [318, 123] width 39 height 11
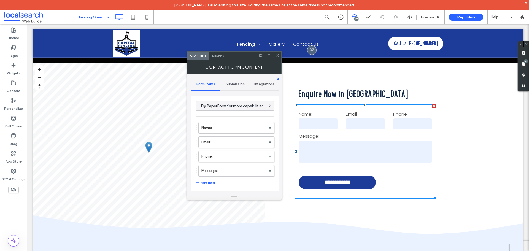
click at [236, 95] on div "**********" at bounding box center [235, 143] width 88 height 103
click at [238, 88] on div "Submission" at bounding box center [234, 84] width 29 height 12
click at [236, 105] on label "New submission notification" at bounding box center [236, 110] width 74 height 11
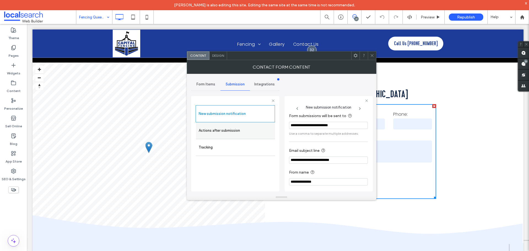
scroll to position [29, 0]
click at [230, 134] on label "Actions after submission" at bounding box center [236, 130] width 74 height 11
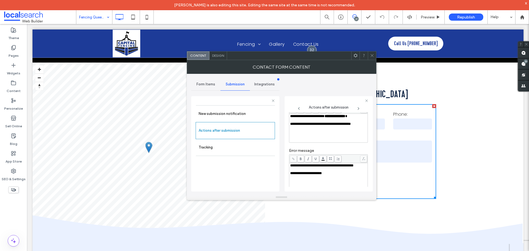
click at [211, 58] on div "Design" at bounding box center [218, 56] width 18 height 8
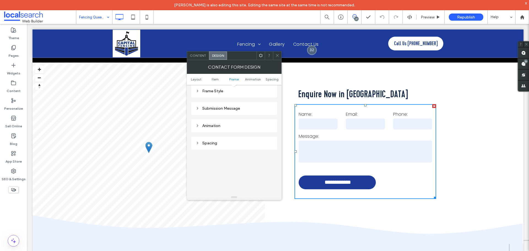
click at [239, 107] on div "Submission Message" at bounding box center [234, 108] width 77 height 5
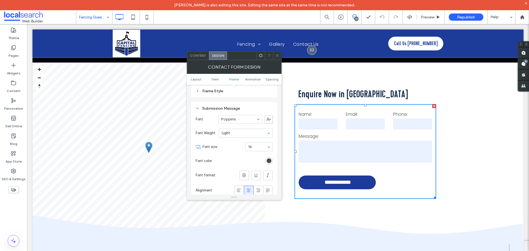
scroll to position [220, 0]
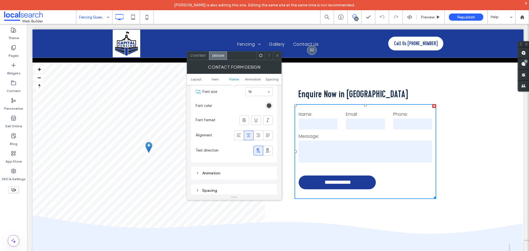
click at [233, 136] on div "Alignment" at bounding box center [234, 135] width 77 height 15
click at [235, 135] on div at bounding box center [239, 135] width 9 height 9
click at [274, 54] on div at bounding box center [277, 56] width 8 height 8
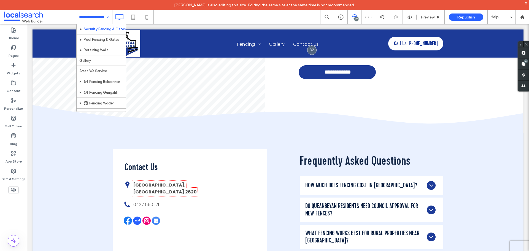
scroll to position [80, 0]
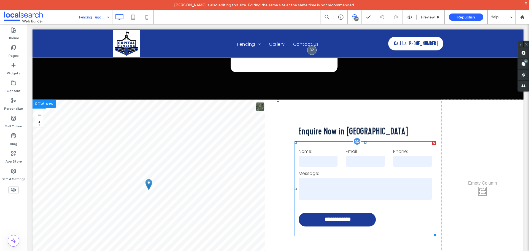
scroll to position [1350, 0]
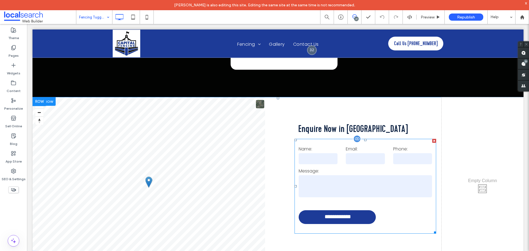
click at [332, 168] on label "Message:" at bounding box center [365, 171] width 133 height 7
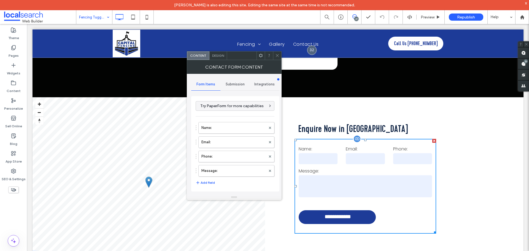
click at [332, 168] on label "Message:" at bounding box center [365, 171] width 133 height 7
click at [238, 83] on span "Submission" at bounding box center [235, 84] width 19 height 4
click at [227, 108] on label "New submission notification" at bounding box center [236, 110] width 74 height 11
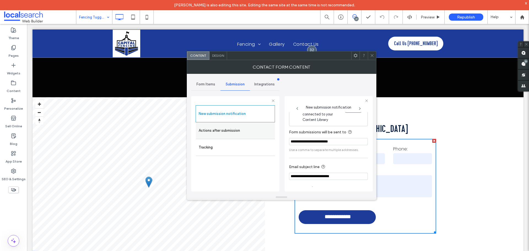
scroll to position [29, 0]
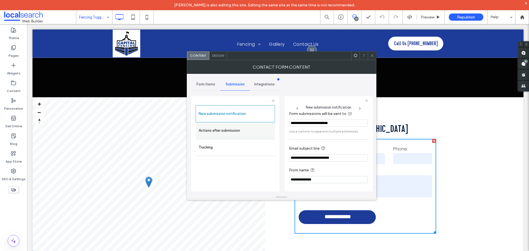
click at [236, 128] on label "Actions after submission" at bounding box center [236, 130] width 74 height 11
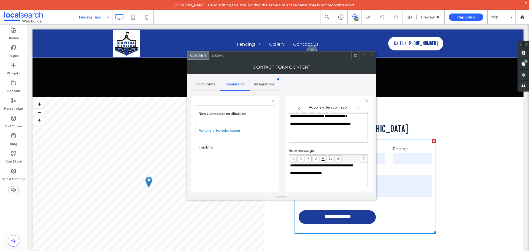
click at [212, 52] on div "Design" at bounding box center [218, 56] width 18 height 8
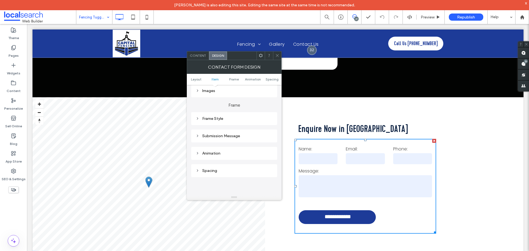
click at [220, 134] on div "Submission Message" at bounding box center [234, 136] width 77 height 5
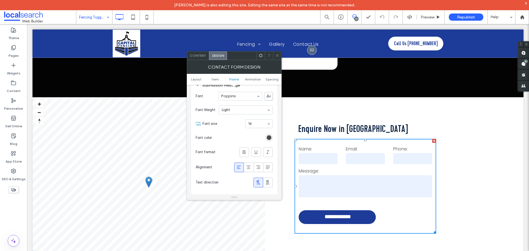
scroll to position [193, 0]
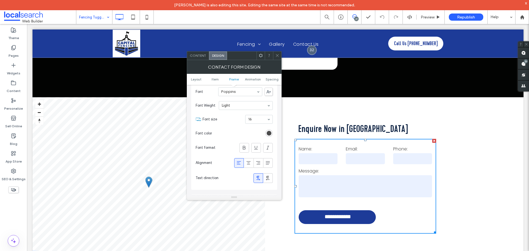
click at [277, 56] on icon at bounding box center [277, 55] width 4 height 4
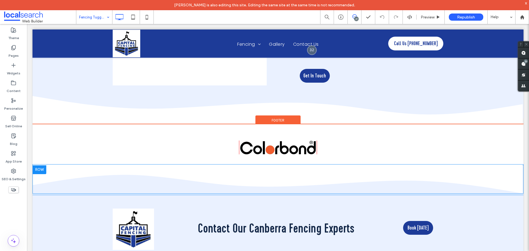
scroll to position [1543, 0]
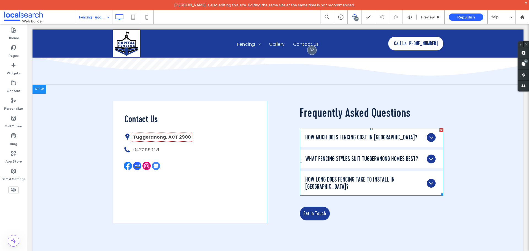
click at [341, 128] on span at bounding box center [372, 162] width 144 height 68
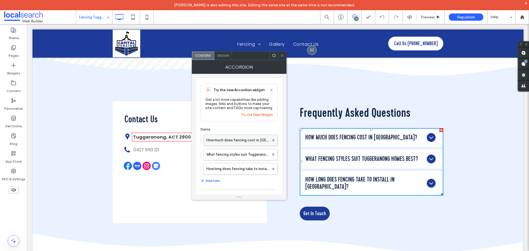
click at [233, 145] on label "How much does fencing cost in Tuggeranong?" at bounding box center [237, 140] width 63 height 11
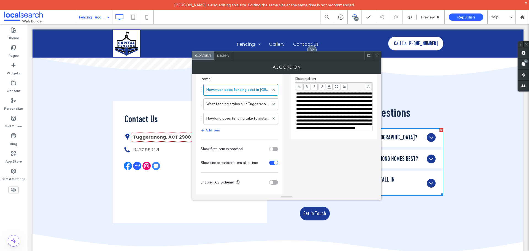
scroll to position [51, 0]
click at [243, 122] on label "How long does fencing take to install in Tuggeranong?" at bounding box center [237, 118] width 63 height 11
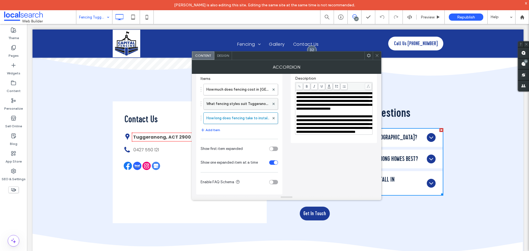
click at [248, 107] on label "What fencing styles suit Tuggeranong homes best?" at bounding box center [237, 103] width 63 height 11
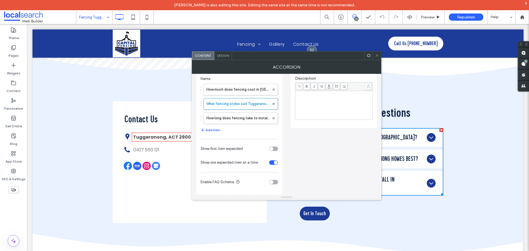
click at [375, 55] on icon at bounding box center [377, 55] width 4 height 4
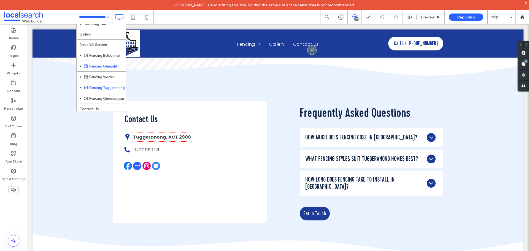
scroll to position [80, 0]
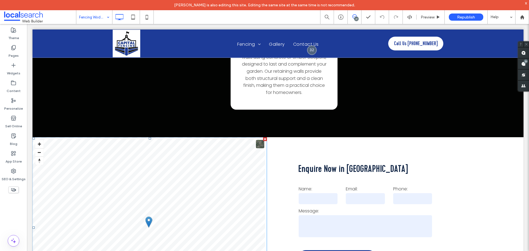
scroll to position [1488, 0]
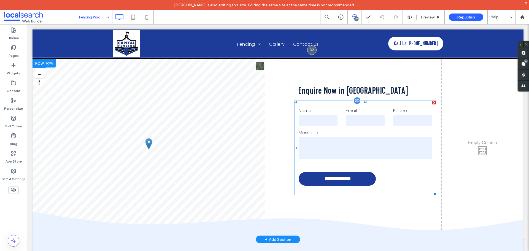
click at [364, 137] on textarea at bounding box center [365, 148] width 133 height 22
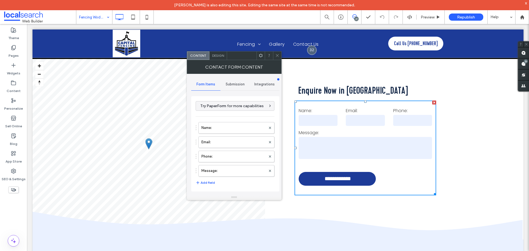
click at [246, 83] on div "Submission" at bounding box center [234, 84] width 29 height 12
click at [236, 112] on label "New submission notification" at bounding box center [236, 110] width 74 height 11
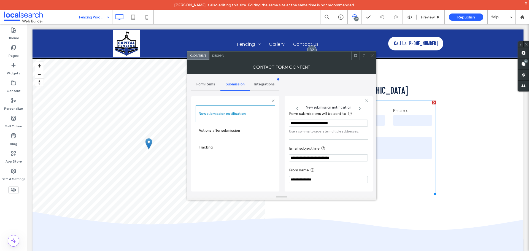
scroll to position [29, 0]
click at [223, 129] on label "Actions after submission" at bounding box center [236, 130] width 74 height 11
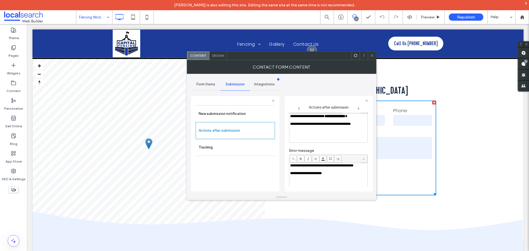
click at [222, 56] on span "Design" at bounding box center [218, 55] width 12 height 4
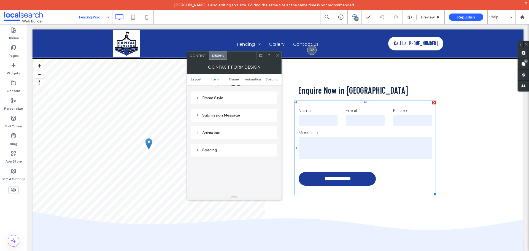
scroll to position [165, 0]
click at [232, 109] on div "Submission Message" at bounding box center [234, 108] width 77 height 5
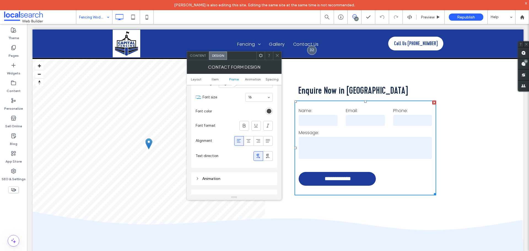
scroll to position [220, 0]
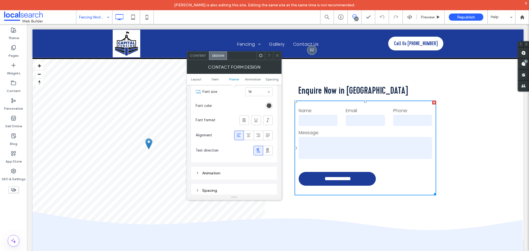
click at [276, 60] on span at bounding box center [277, 56] width 4 height 8
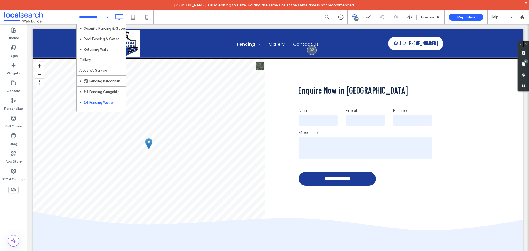
scroll to position [55, 0]
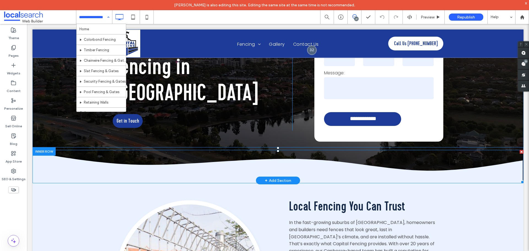
scroll to position [28, 0]
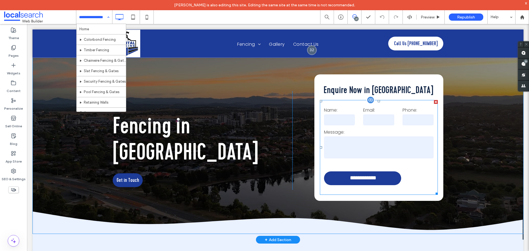
click at [412, 133] on label "Message:" at bounding box center [379, 132] width 110 height 7
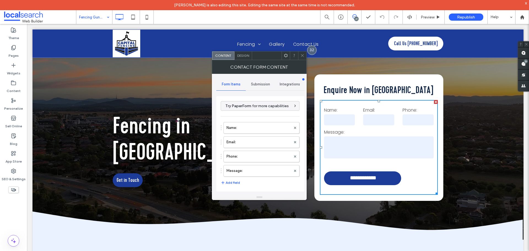
click at [251, 83] on span "Submission" at bounding box center [260, 84] width 19 height 4
click at [260, 103] on div "New submission notification" at bounding box center [260, 110] width 79 height 17
click at [260, 105] on label "New submission notification" at bounding box center [261, 110] width 74 height 11
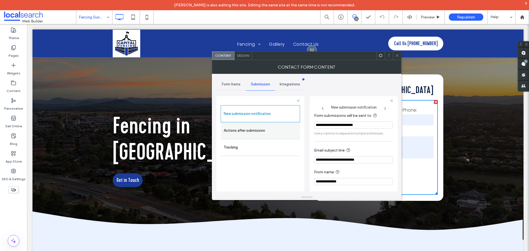
scroll to position [29, 0]
click at [274, 130] on label "Actions after submission" at bounding box center [261, 130] width 74 height 11
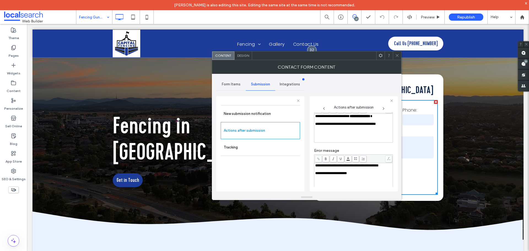
click at [396, 60] on div "Contact Form Content" at bounding box center [307, 67] width 190 height 14
click at [395, 58] on div at bounding box center [397, 56] width 8 height 8
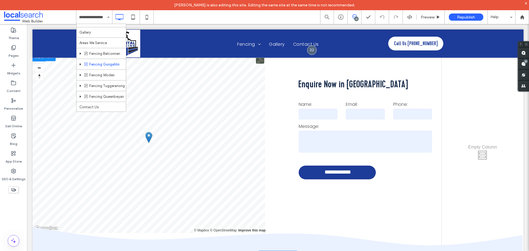
scroll to position [1598, 0]
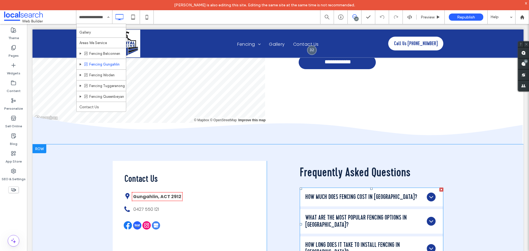
click at [341, 188] on span at bounding box center [372, 224] width 144 height 73
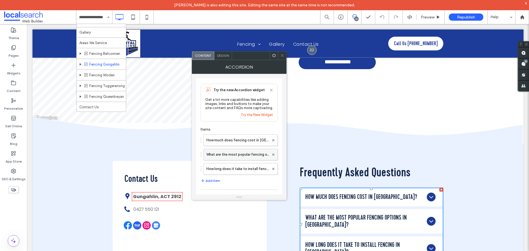
click at [251, 156] on label "What are the most popular fencing options in Gungahlin?" at bounding box center [237, 154] width 63 height 11
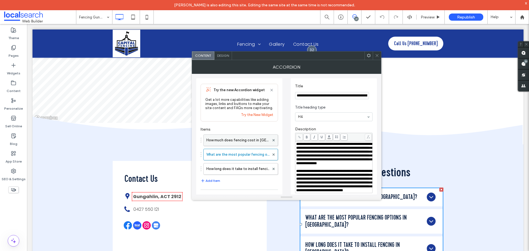
click at [250, 141] on label "How much does fencing cost in Gungahlin?" at bounding box center [237, 140] width 63 height 11
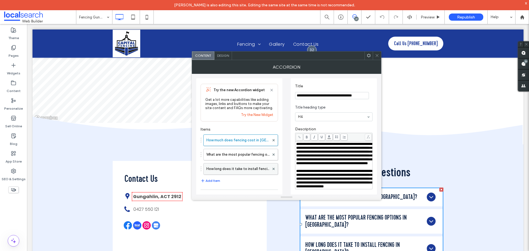
click at [247, 165] on label "How long does it take to install fencing in Gungahlin?" at bounding box center [237, 168] width 63 height 11
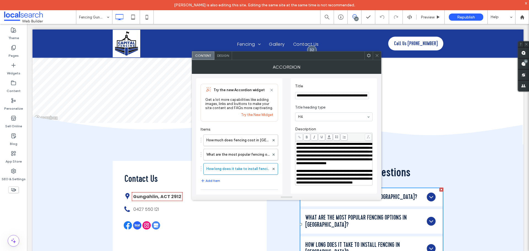
click at [373, 52] on div at bounding box center [377, 56] width 8 height 8
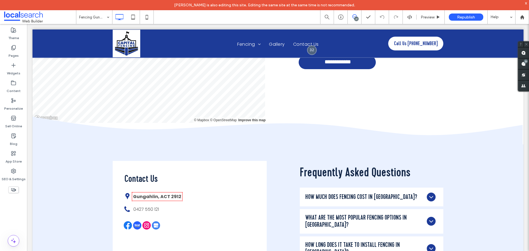
drag, startPoint x: 88, startPoint y: 19, endPoint x: 89, endPoint y: 23, distance: 4.2
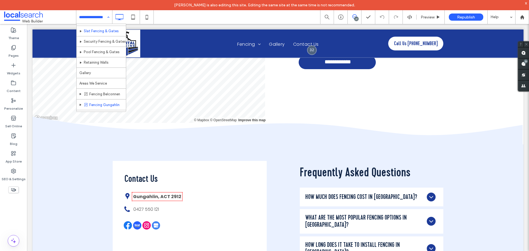
scroll to position [80, 0]
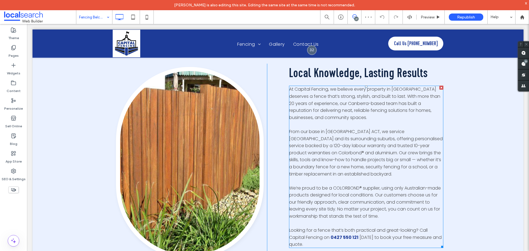
scroll to position [303, 0]
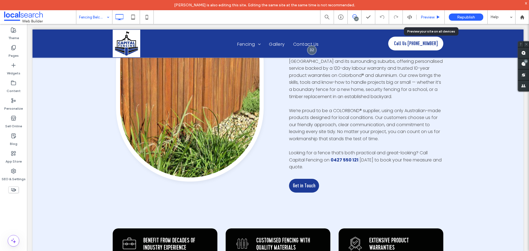
click at [434, 20] on div "Preview" at bounding box center [431, 17] width 28 height 14
click at [434, 17] on span "Preview" at bounding box center [428, 17] width 14 height 5
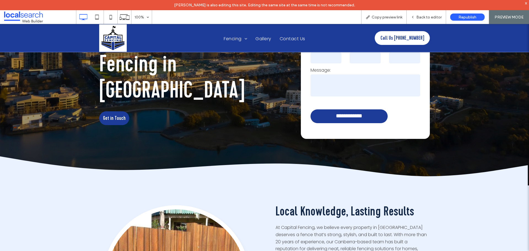
scroll to position [1, 0]
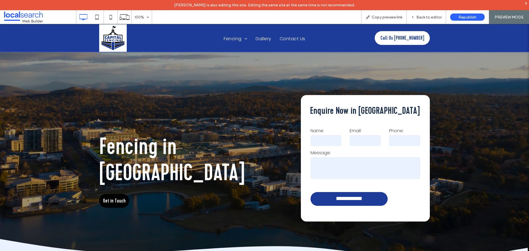
click at [115, 194] on span "Get in Touch" at bounding box center [114, 201] width 23 height 14
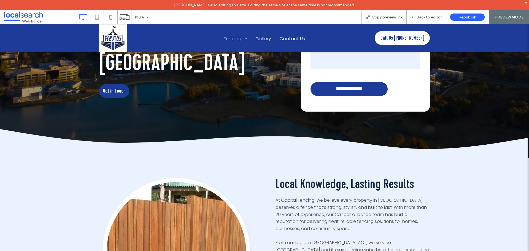
scroll to position [206, 0]
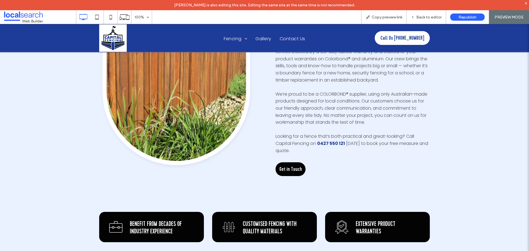
click at [297, 162] on span "Get in Touch" at bounding box center [290, 169] width 23 height 14
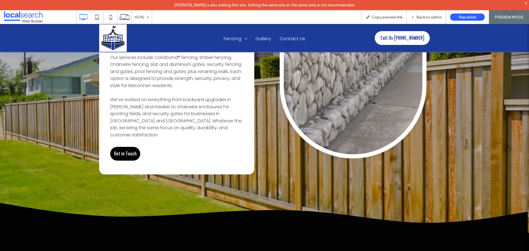
click at [133, 147] on span "Get in Touch" at bounding box center [125, 154] width 23 height 14
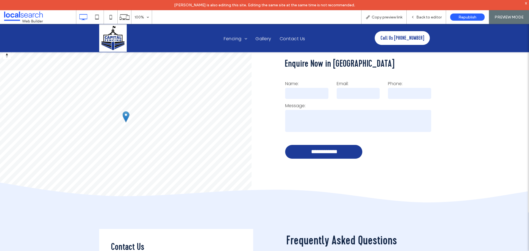
scroll to position [1582, 0]
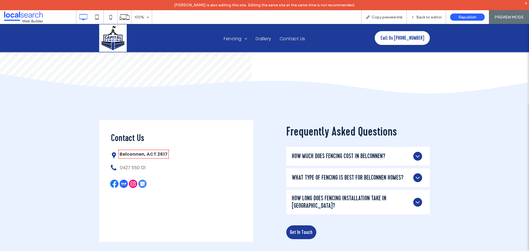
drag, startPoint x: 348, startPoint y: 137, endPoint x: 343, endPoint y: 171, distance: 34.5
click at [348, 153] on h4 "How much does fencing cost in Belconnen?" at bounding box center [338, 156] width 93 height 7
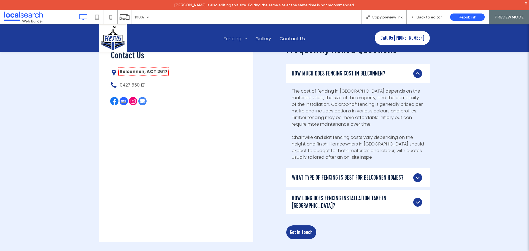
click at [343, 174] on h4 "What type of fencing is best for Belconnen homes?" at bounding box center [348, 177] width 112 height 7
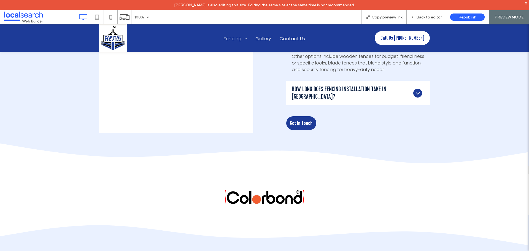
click at [371, 86] on h4 "How long does fencing installation take in [GEOGRAPHIC_DATA]?" at bounding box center [353, 93] width 122 height 15
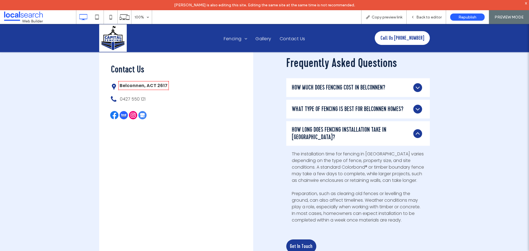
scroll to position [1637, 0]
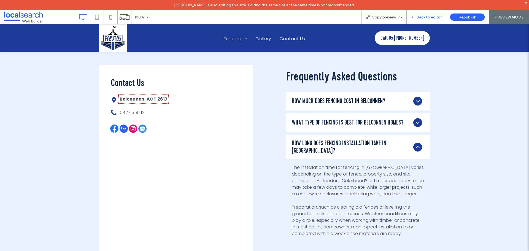
click at [420, 17] on span "Back to editor" at bounding box center [428, 17] width 25 height 5
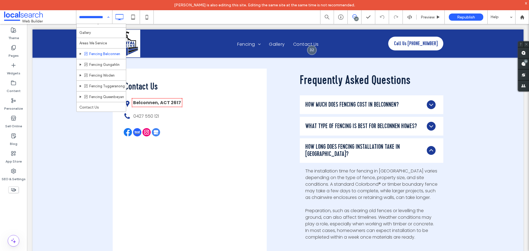
scroll to position [80, 0]
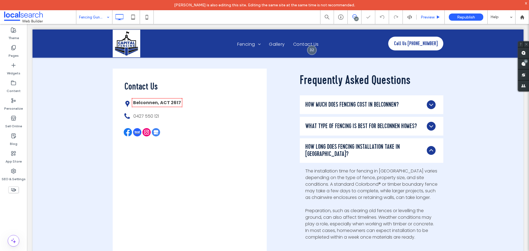
click at [422, 18] on span "Preview" at bounding box center [428, 17] width 14 height 5
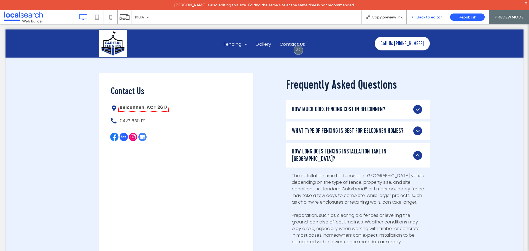
click at [434, 18] on span "Back to editor" at bounding box center [428, 17] width 25 height 5
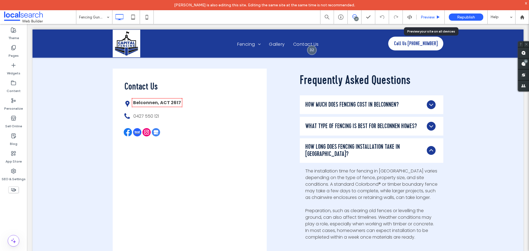
click at [429, 19] on span "Preview" at bounding box center [428, 17] width 14 height 5
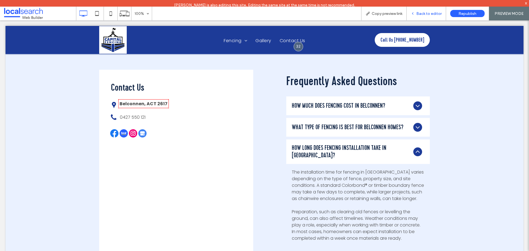
click at [425, 13] on span "Back to editor" at bounding box center [428, 13] width 25 height 5
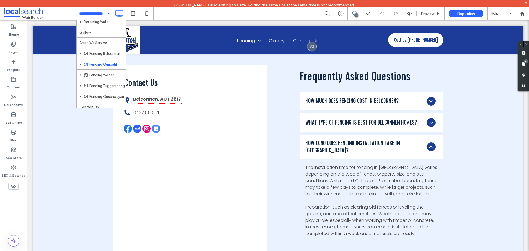
scroll to position [80, 0]
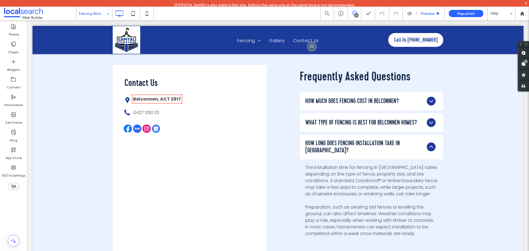
click at [429, 17] on div "Preview" at bounding box center [431, 14] width 28 height 14
click at [429, 14] on span "Preview" at bounding box center [428, 13] width 14 height 5
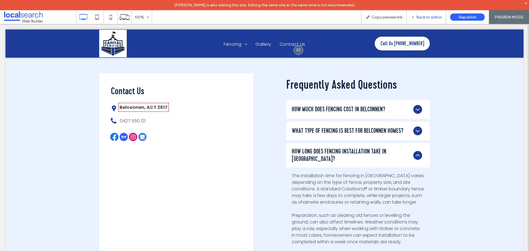
click at [423, 16] on span "Back to editor" at bounding box center [428, 17] width 25 height 5
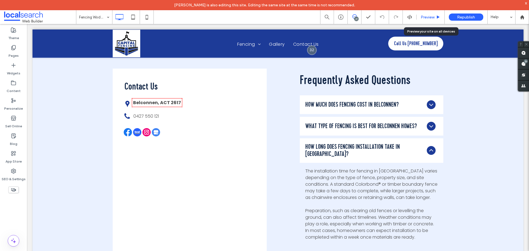
click at [423, 15] on span "Preview" at bounding box center [428, 17] width 14 height 5
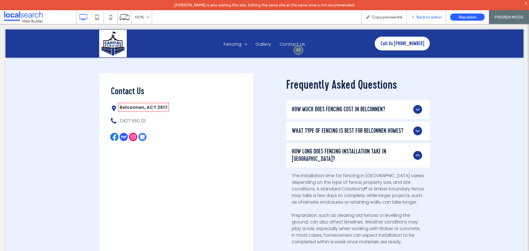
click at [421, 13] on div "Back to editor" at bounding box center [426, 17] width 39 height 14
click at [421, 18] on span "Back to editor" at bounding box center [428, 17] width 25 height 5
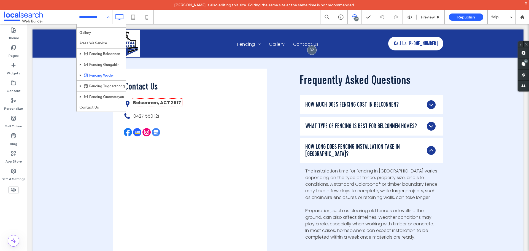
scroll to position [80, 0]
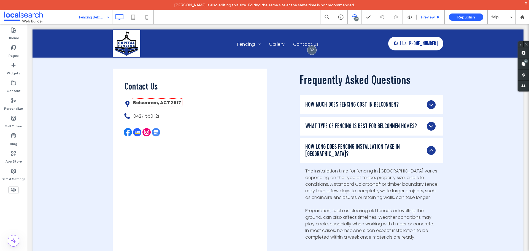
click at [429, 18] on span "Preview" at bounding box center [428, 17] width 14 height 5
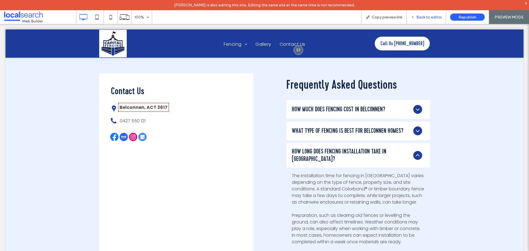
click at [431, 15] on span "Back to editor" at bounding box center [428, 17] width 25 height 5
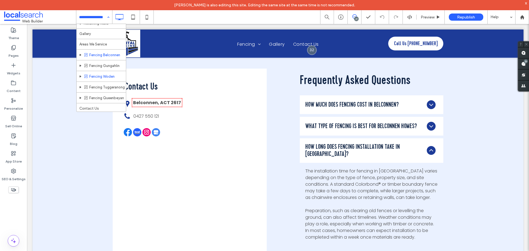
scroll to position [80, 0]
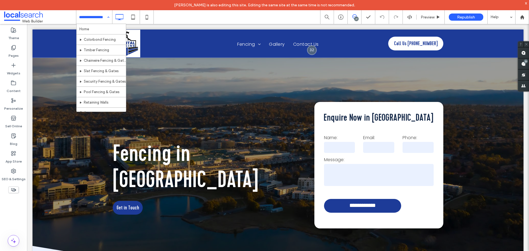
click at [106, 17] on div "Home Colorbond Fencing Timber Fencing Chainwire Fencing & Gates Slat Fencing & …" at bounding box center [94, 17] width 36 height 14
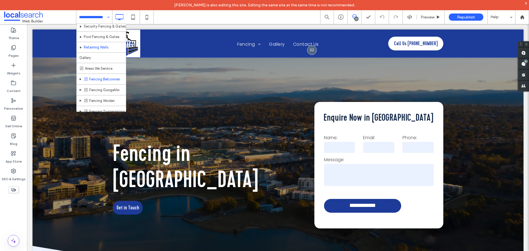
scroll to position [81, 0]
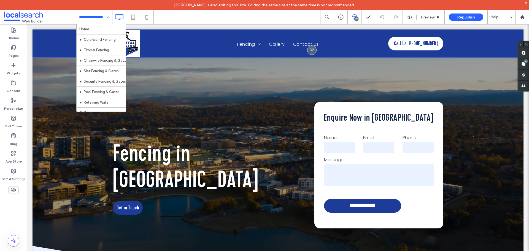
click at [101, 17] on input at bounding box center [93, 17] width 28 height 14
click at [18, 49] on div "Pages" at bounding box center [13, 52] width 27 height 18
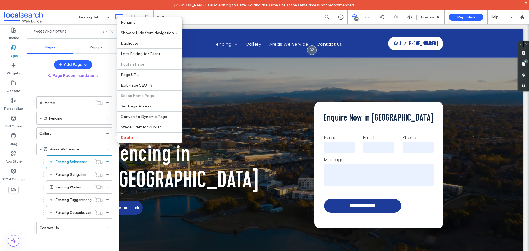
click at [111, 30] on icon at bounding box center [112, 31] width 4 height 4
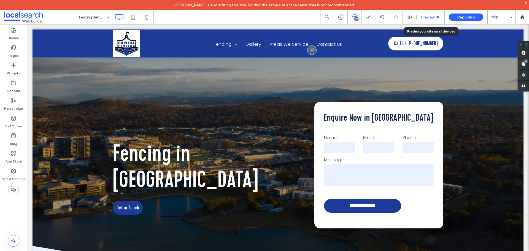
click at [422, 15] on span "Preview" at bounding box center [428, 17] width 14 height 5
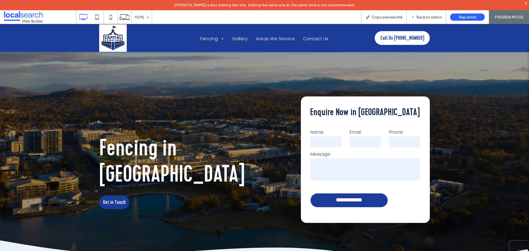
click at [382, 165] on textarea at bounding box center [366, 169] width 110 height 22
type textarea "******"
click at [424, 14] on div "Back to editor" at bounding box center [426, 17] width 39 height 14
click at [424, 15] on span "Back to editor" at bounding box center [428, 17] width 25 height 5
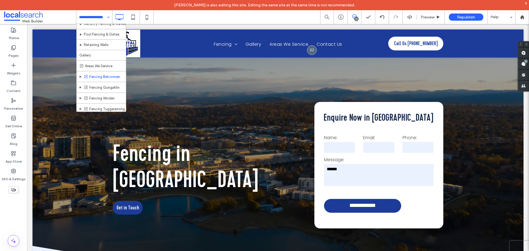
scroll to position [81, 0]
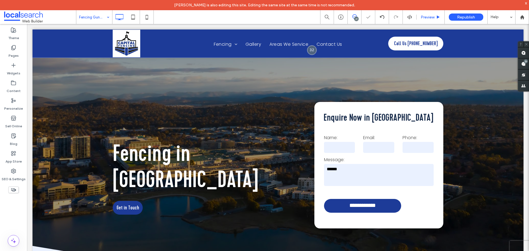
click at [430, 18] on span "Preview" at bounding box center [428, 17] width 14 height 5
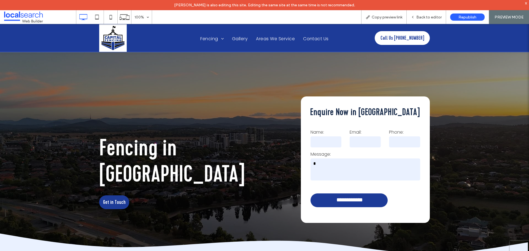
click at [347, 166] on textarea "*" at bounding box center [366, 169] width 110 height 22
type textarea "*******"
click at [425, 15] on span "Back to editor" at bounding box center [428, 17] width 25 height 5
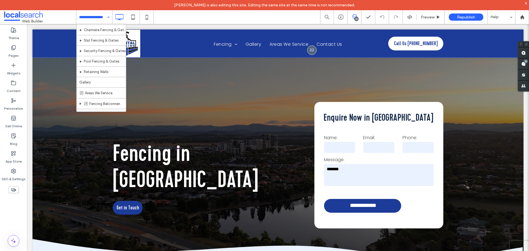
scroll to position [81, 0]
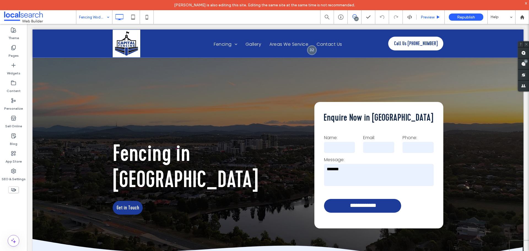
click at [434, 20] on div "Preview" at bounding box center [431, 17] width 28 height 14
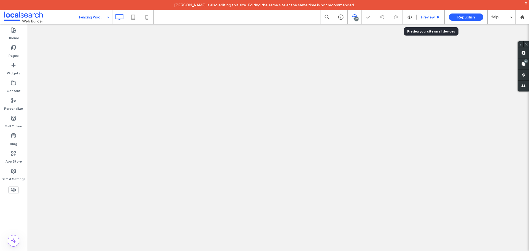
click at [434, 19] on span "Preview" at bounding box center [428, 17] width 14 height 5
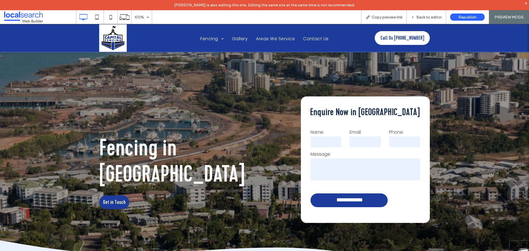
click at [371, 177] on textarea at bounding box center [366, 169] width 110 height 22
type textarea "*****"
click at [432, 19] on span "Back to editor" at bounding box center [428, 17] width 25 height 5
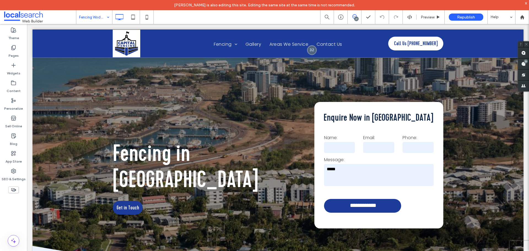
drag, startPoint x: 82, startPoint y: 18, endPoint x: 85, endPoint y: 20, distance: 4.2
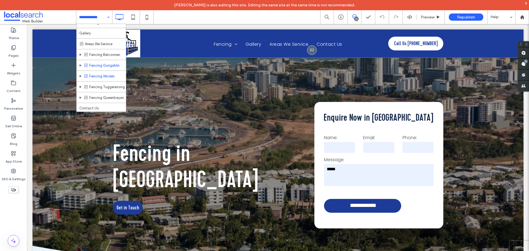
scroll to position [81, 0]
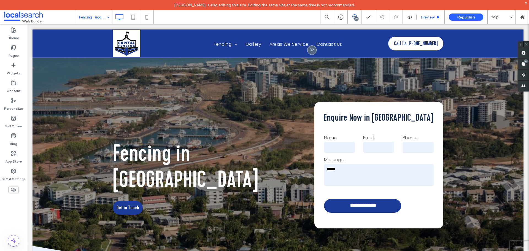
click at [427, 19] on span "Preview" at bounding box center [428, 17] width 14 height 5
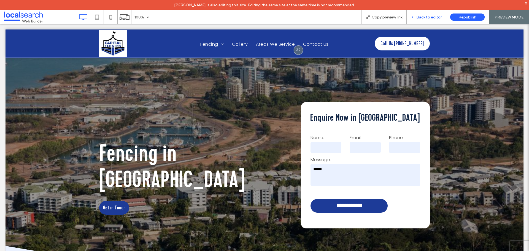
click at [427, 18] on span "Back to editor" at bounding box center [428, 17] width 25 height 5
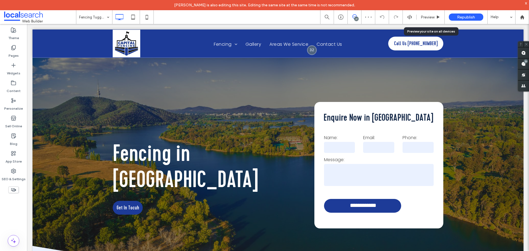
click at [427, 18] on span "Preview" at bounding box center [428, 17] width 14 height 5
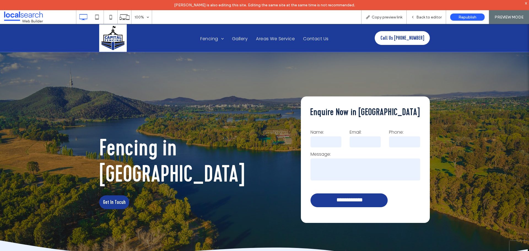
click at [354, 176] on textarea at bounding box center [366, 169] width 110 height 22
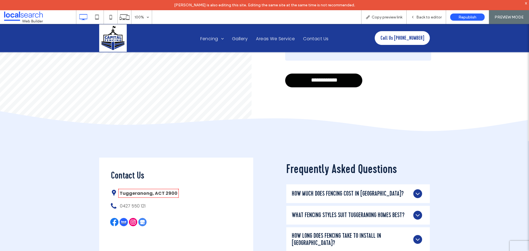
scroll to position [1405, 0]
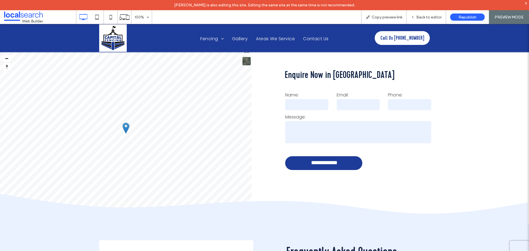
type textarea "****"
click at [356, 121] on textarea "*" at bounding box center [358, 132] width 146 height 22
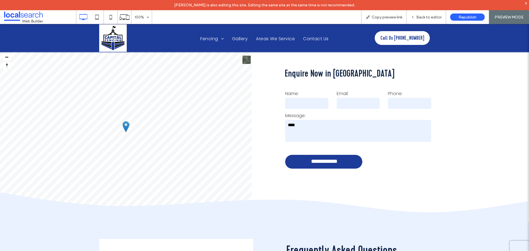
scroll to position [1516, 0]
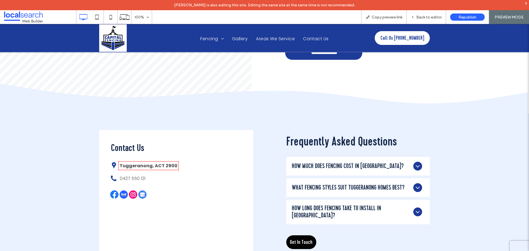
type textarea "****"
click at [309, 235] on span "Get In Touch" at bounding box center [301, 242] width 23 height 14
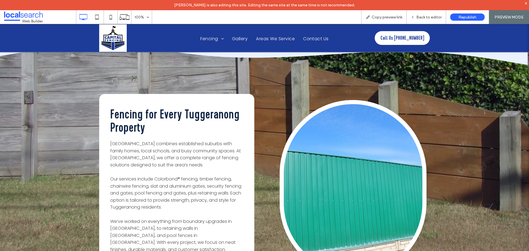
scroll to position [637, 0]
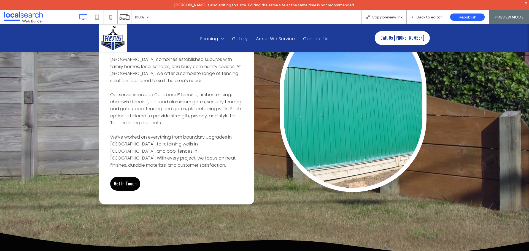
click at [128, 177] on span "Get In Touch" at bounding box center [125, 184] width 23 height 14
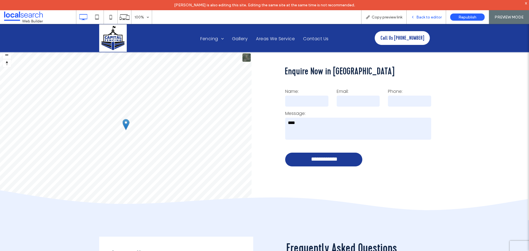
click at [428, 19] on span "Back to editor" at bounding box center [428, 17] width 25 height 5
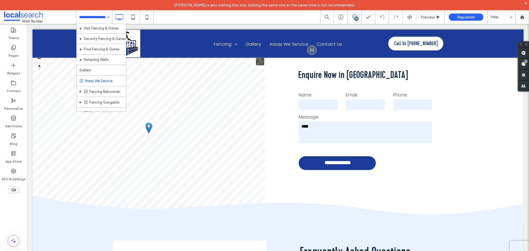
scroll to position [81, 0]
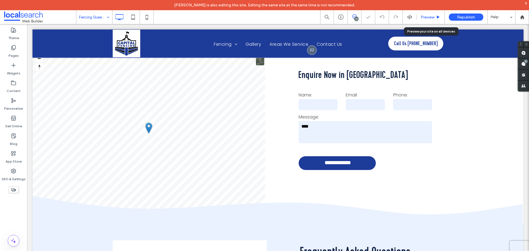
click at [425, 15] on span "Preview" at bounding box center [428, 17] width 14 height 5
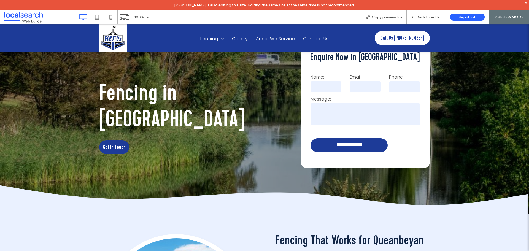
click at [350, 119] on textarea at bounding box center [366, 114] width 110 height 22
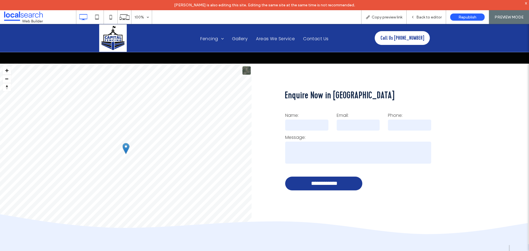
type textarea "****"
click at [322, 142] on textarea at bounding box center [358, 153] width 146 height 22
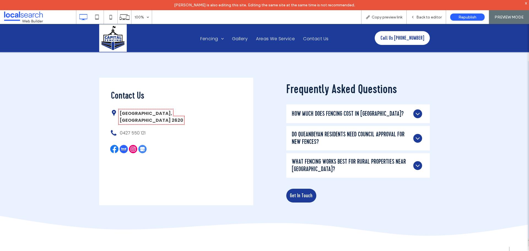
scroll to position [1626, 0]
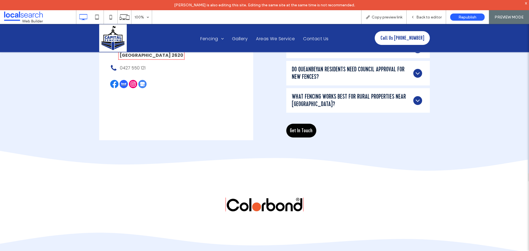
type textarea "***"
click at [303, 124] on span "Get In Touch" at bounding box center [301, 131] width 23 height 14
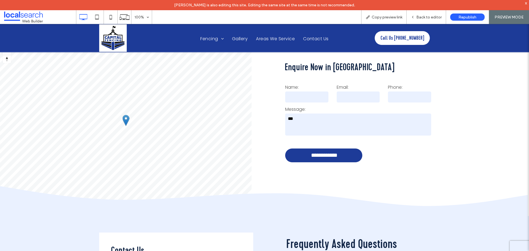
scroll to position [1402, 0]
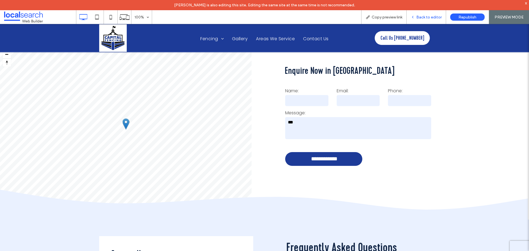
click at [428, 15] on span "Back to editor" at bounding box center [428, 17] width 25 height 5
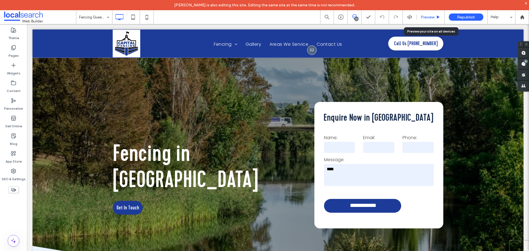
click at [432, 17] on span "Preview" at bounding box center [428, 17] width 14 height 5
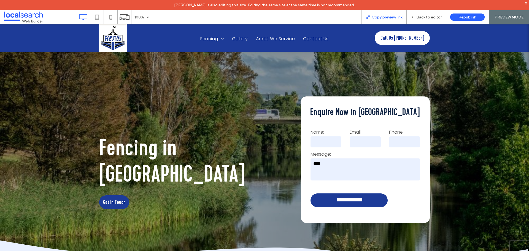
click at [401, 15] on span "Copy preview link" at bounding box center [387, 17] width 31 height 5
click at [422, 19] on span "Back to editor" at bounding box center [428, 17] width 25 height 5
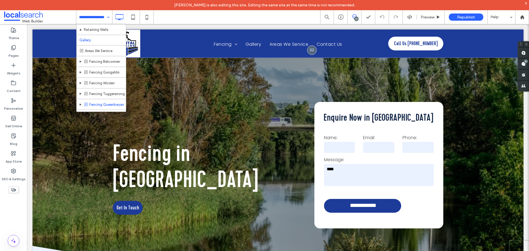
scroll to position [81, 0]
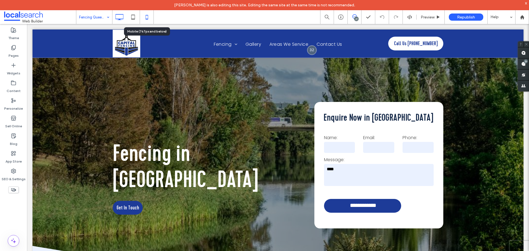
click at [149, 19] on icon at bounding box center [146, 17] width 11 height 11
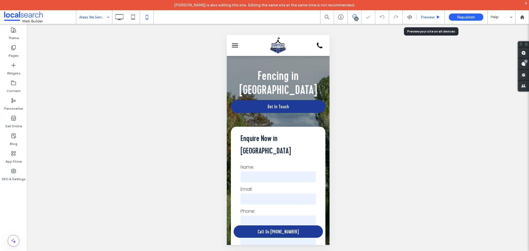
click at [431, 17] on span "Preview" at bounding box center [428, 17] width 14 height 5
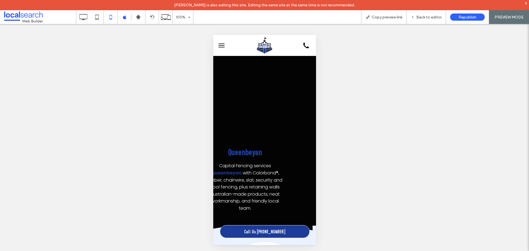
scroll to position [0, 538]
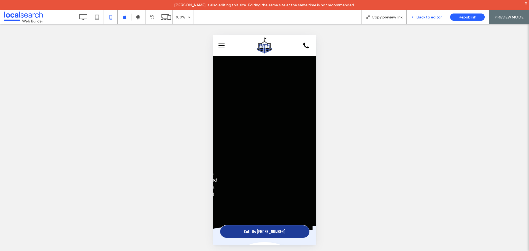
click at [434, 19] on span "Back to editor" at bounding box center [428, 17] width 25 height 5
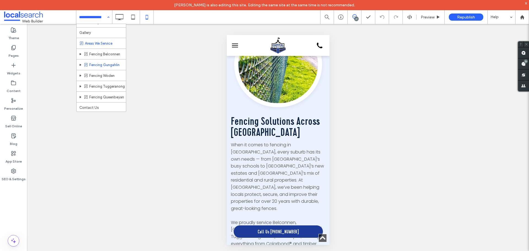
scroll to position [81, 0]
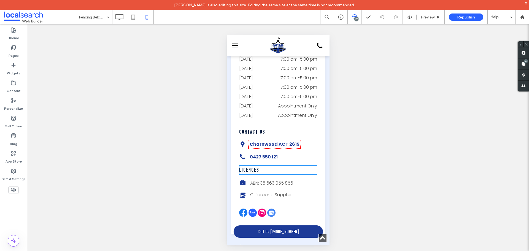
scroll to position [2196, 0]
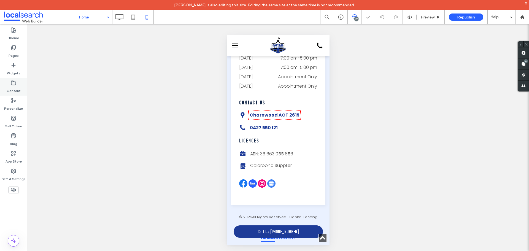
click at [15, 79] on div "Content" at bounding box center [13, 87] width 27 height 18
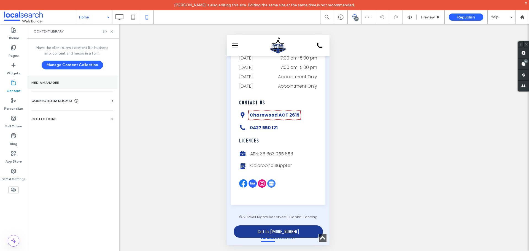
click at [59, 81] on label "Media Manager" at bounding box center [72, 83] width 82 height 4
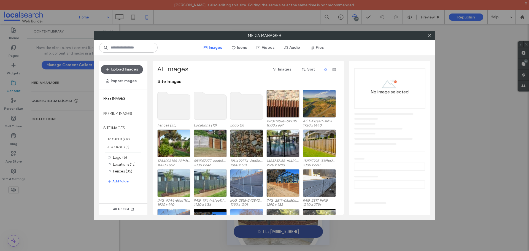
drag, startPoint x: 430, startPoint y: 37, endPoint x: 403, endPoint y: 45, distance: 27.8
click at [430, 37] on icon at bounding box center [430, 35] width 4 height 4
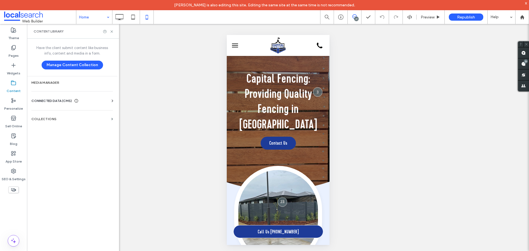
click at [50, 101] on span "CONNECTED DATA (CMS)" at bounding box center [51, 101] width 41 height 6
click at [39, 117] on section "Business Info" at bounding box center [73, 114] width 84 height 13
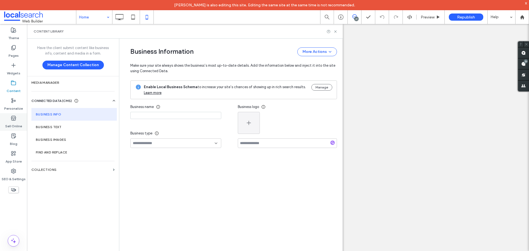
type input "**********"
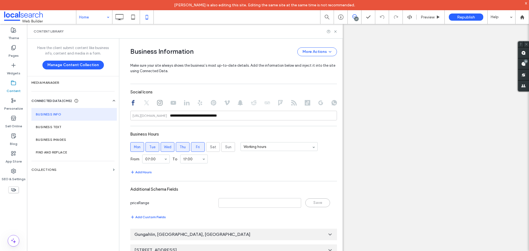
scroll to position [250, 0]
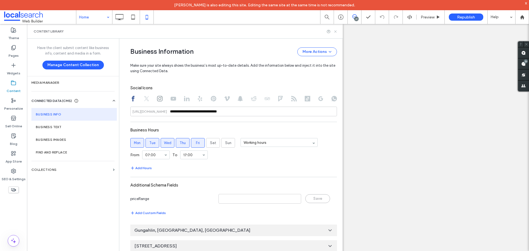
click at [336, 33] on icon at bounding box center [335, 31] width 4 height 4
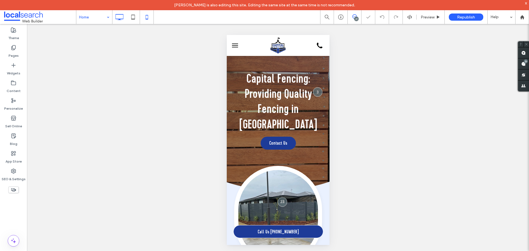
click at [125, 17] on div at bounding box center [119, 17] width 14 height 11
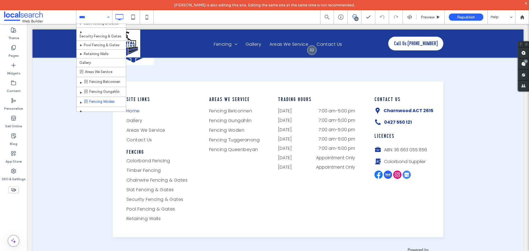
scroll to position [29, 0]
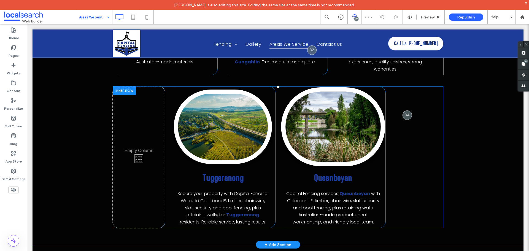
scroll to position [303, 0]
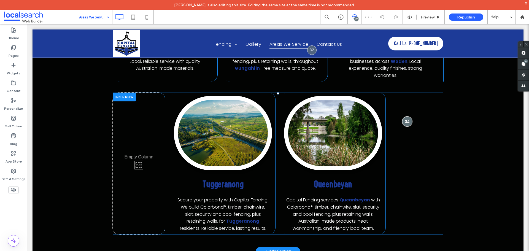
click at [402, 121] on div at bounding box center [407, 121] width 10 height 10
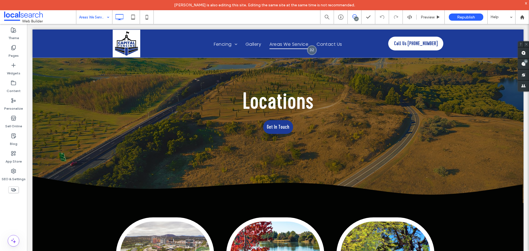
scroll to position [0, 0]
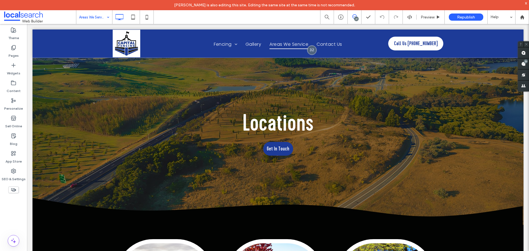
drag, startPoint x: 79, startPoint y: 13, endPoint x: 81, endPoint y: 20, distance: 7.3
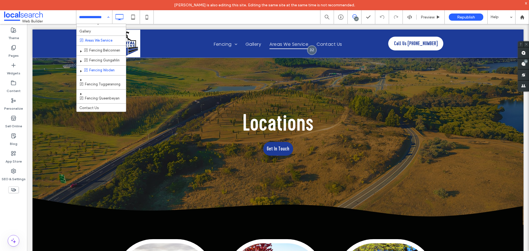
scroll to position [84, 0]
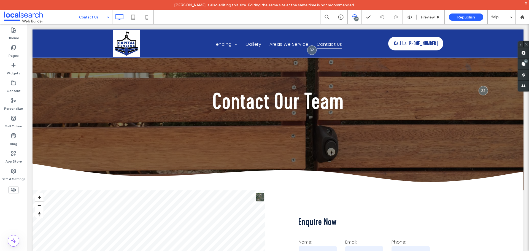
click at [93, 20] on input at bounding box center [93, 17] width 28 height 14
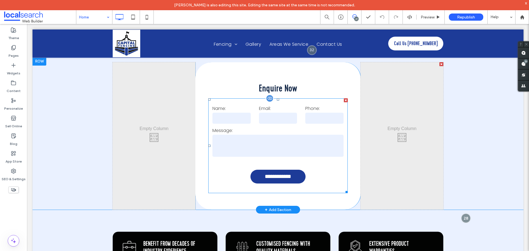
scroll to position [331, 0]
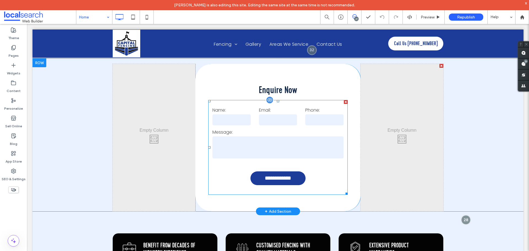
click at [275, 139] on textarea at bounding box center [277, 147] width 131 height 22
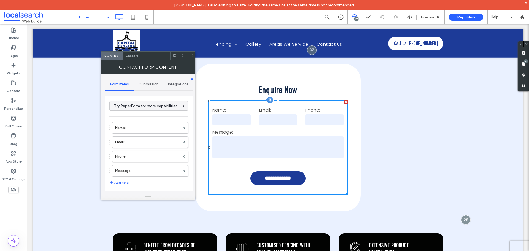
type input "**********"
click at [155, 83] on span "Submission" at bounding box center [148, 84] width 19 height 4
click at [155, 103] on div "New submission notification" at bounding box center [149, 110] width 79 height 17
click at [152, 114] on label "New submission notification" at bounding box center [149, 110] width 74 height 11
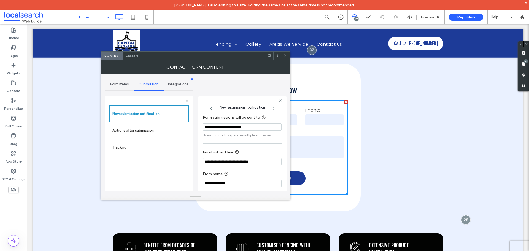
scroll to position [29, 0]
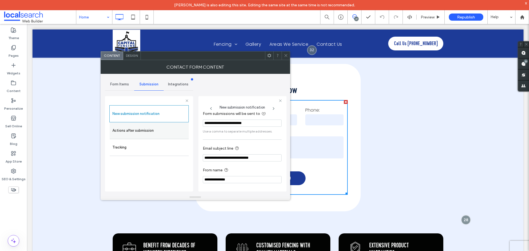
click at [131, 131] on label "Actions after submission" at bounding box center [149, 130] width 74 height 11
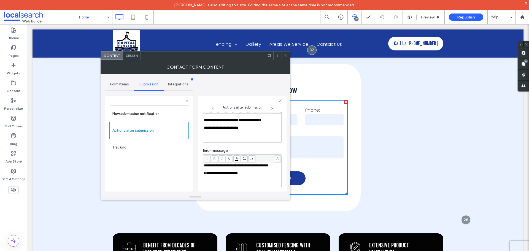
click at [284, 56] on icon at bounding box center [286, 55] width 4 height 4
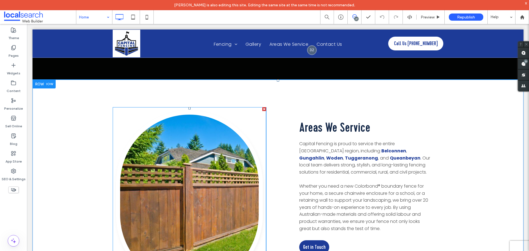
scroll to position [1543, 0]
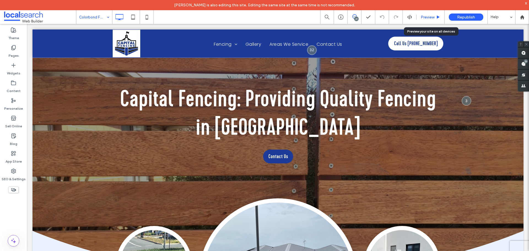
click at [427, 20] on div "Preview" at bounding box center [431, 17] width 28 height 14
click at [427, 18] on span "Preview" at bounding box center [428, 17] width 14 height 5
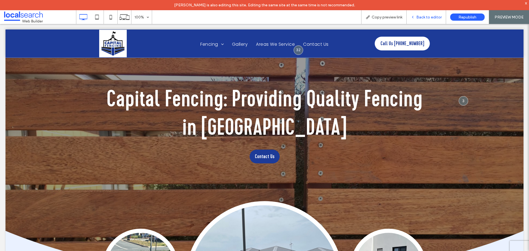
click at [438, 15] on span "Back to editor" at bounding box center [428, 17] width 25 height 5
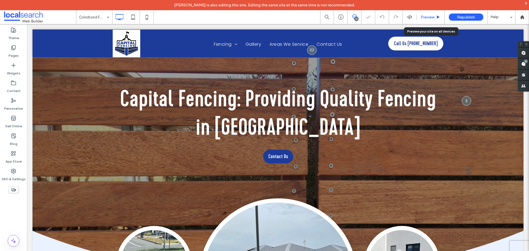
click at [429, 16] on span "Preview" at bounding box center [428, 17] width 14 height 5
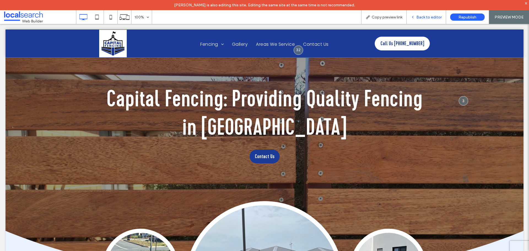
click at [428, 17] on span "Back to editor" at bounding box center [428, 17] width 25 height 5
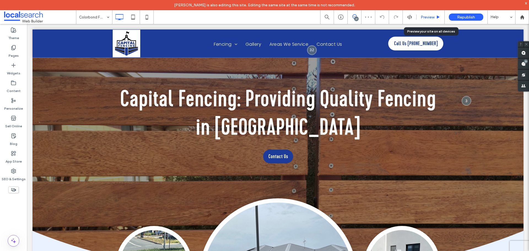
click at [428, 18] on span "Preview" at bounding box center [428, 17] width 14 height 5
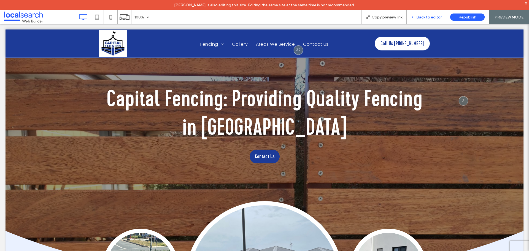
click at [421, 20] on div "Back to editor" at bounding box center [426, 17] width 39 height 14
click at [424, 18] on span "Back to editor" at bounding box center [428, 17] width 25 height 5
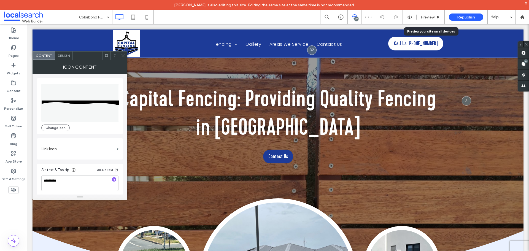
click at [125, 56] on div at bounding box center [123, 56] width 8 height 8
click at [126, 54] on div at bounding box center [123, 56] width 8 height 8
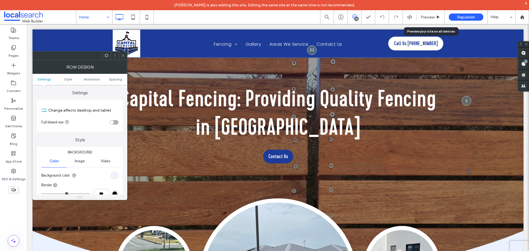
click at [122, 54] on use at bounding box center [123, 55] width 3 height 3
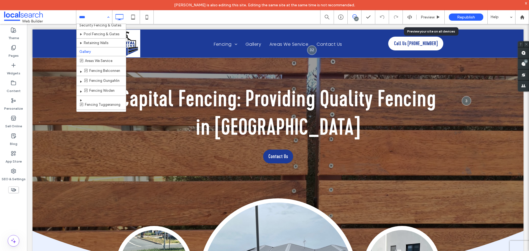
scroll to position [55, 0]
click at [92, 20] on input at bounding box center [93, 17] width 28 height 14
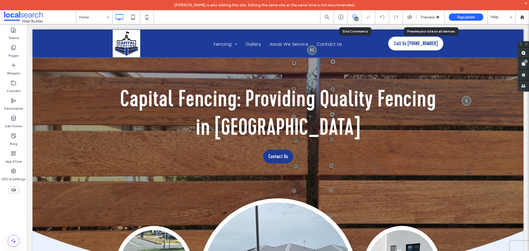
click at [357, 18] on div "27" at bounding box center [356, 19] width 4 height 4
click at [355, 16] on icon at bounding box center [354, 16] width 4 height 4
click at [355, 19] on div "27" at bounding box center [356, 19] width 4 height 4
click at [524, 63] on use at bounding box center [523, 64] width 4 height 4
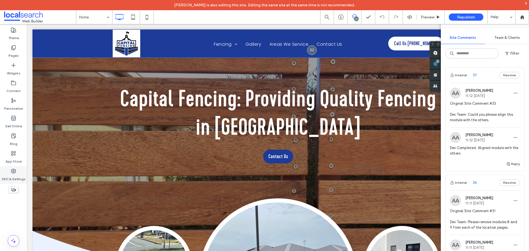
click at [18, 171] on div "SEO & Settings" at bounding box center [13, 175] width 27 height 18
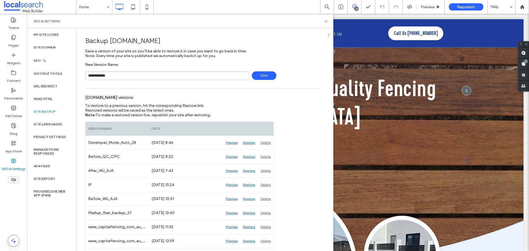
type input "**********"
click at [255, 75] on span "Save" at bounding box center [264, 75] width 25 height 9
drag, startPoint x: 326, startPoint y: 22, endPoint x: 317, endPoint y: 2, distance: 22.1
click at [326, 22] on icon at bounding box center [326, 21] width 4 height 4
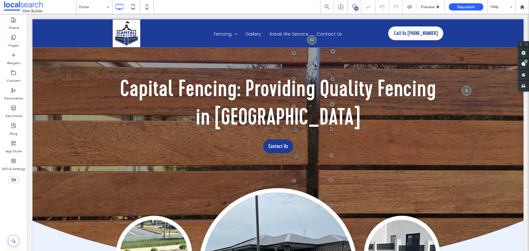
click at [357, 6] on use at bounding box center [354, 6] width 4 height 4
click at [521, 60] on span at bounding box center [523, 63] width 11 height 11
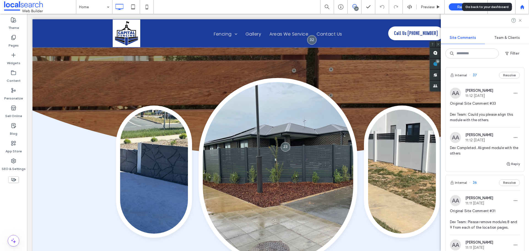
click at [526, 8] on div at bounding box center [522, 7] width 13 height 5
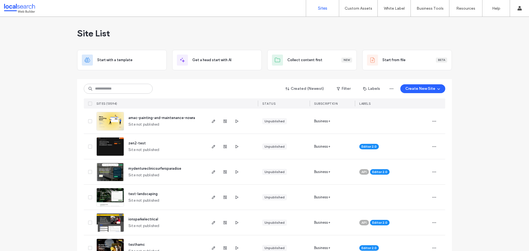
click at [435, 236] on div at bounding box center [437, 247] width 15 height 25
click at [124, 91] on input at bounding box center [118, 89] width 69 height 10
paste input "********"
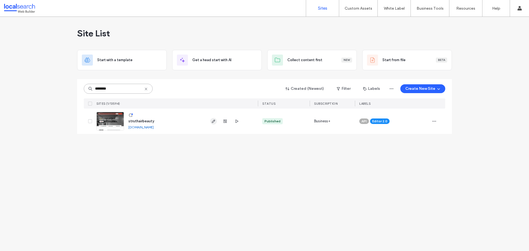
type input "********"
click at [214, 120] on icon "button" at bounding box center [213, 121] width 4 height 4
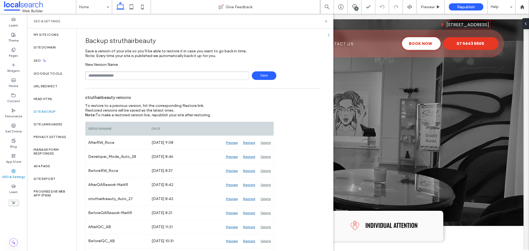
click at [153, 73] on input "text" at bounding box center [167, 75] width 164 height 9
type input "**********"
click at [262, 73] on span "Save" at bounding box center [264, 75] width 25 height 9
click at [328, 20] on icon at bounding box center [326, 21] width 4 height 4
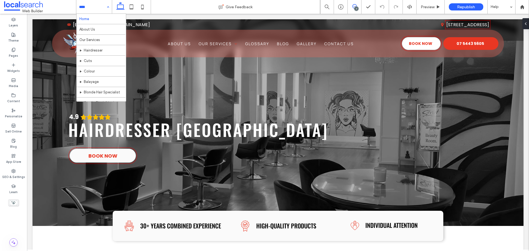
click at [351, 8] on span at bounding box center [355, 6] width 14 height 4
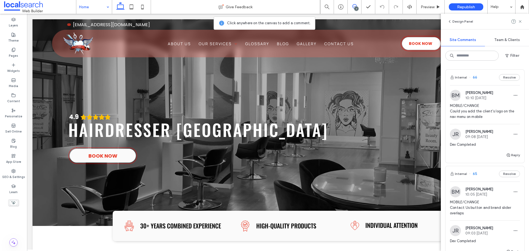
click at [453, 91] on img at bounding box center [455, 95] width 11 height 11
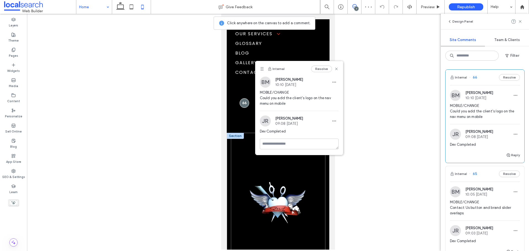
scroll to position [31, 0]
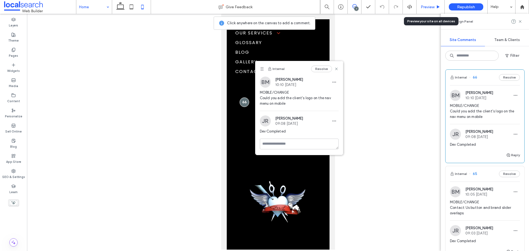
click at [432, 9] on span "Preview" at bounding box center [428, 7] width 14 height 5
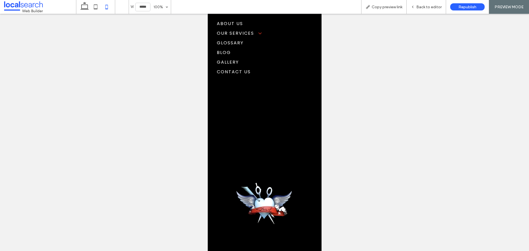
scroll to position [28, 0]
click at [390, 10] on div "Copy preview link" at bounding box center [383, 7] width 45 height 14
click at [389, 6] on span "Copy preview link" at bounding box center [387, 7] width 31 height 5
click at [423, 14] on div at bounding box center [264, 132] width 529 height 237
click at [425, 11] on div "Back to editor" at bounding box center [426, 7] width 39 height 14
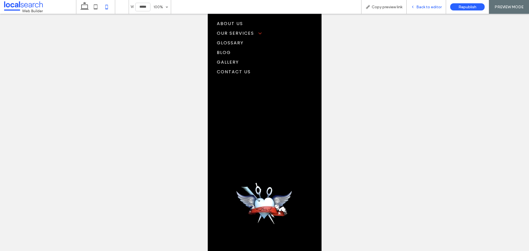
click at [425, 9] on span "Back to editor" at bounding box center [428, 7] width 25 height 5
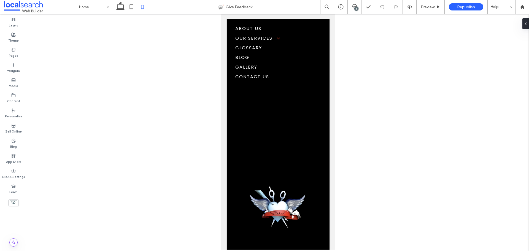
scroll to position [33, 0]
click at [354, 5] on icon at bounding box center [354, 6] width 4 height 4
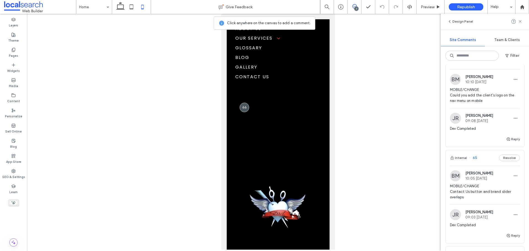
scroll to position [0, 0]
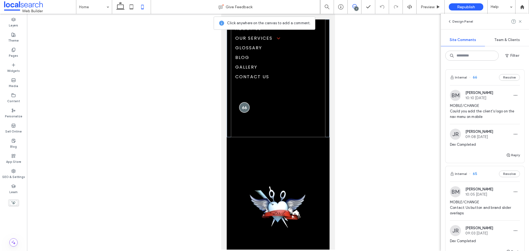
click at [244, 106] on div at bounding box center [244, 107] width 10 height 10
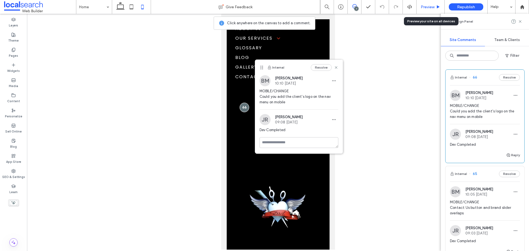
click at [425, 10] on div "Preview" at bounding box center [431, 7] width 28 height 14
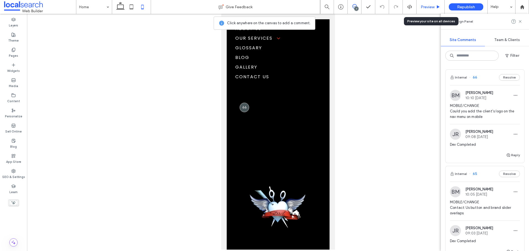
click at [427, 8] on span "Preview" at bounding box center [428, 7] width 14 height 5
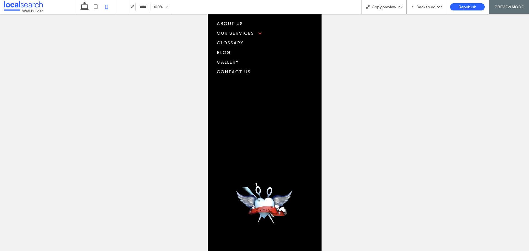
scroll to position [28, 0]
click at [429, 9] on span "Back to editor" at bounding box center [428, 7] width 25 height 5
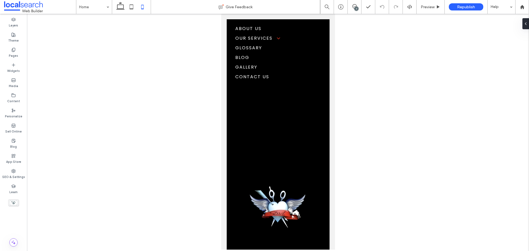
scroll to position [33, 0]
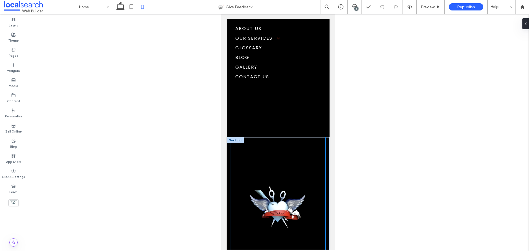
click at [283, 152] on div at bounding box center [278, 196] width 95 height 118
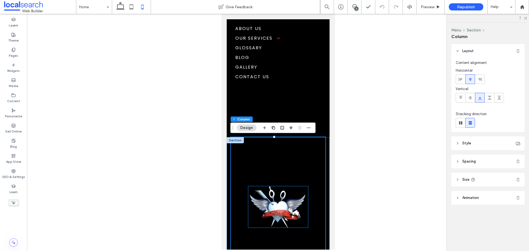
click at [278, 195] on link at bounding box center [278, 206] width 60 height 41
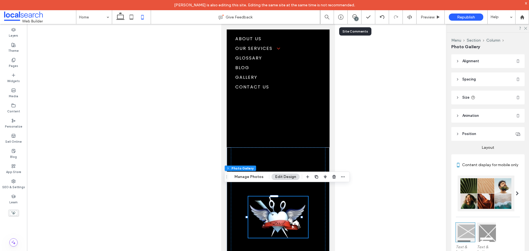
click at [354, 19] on div "7" at bounding box center [356, 19] width 4 height 4
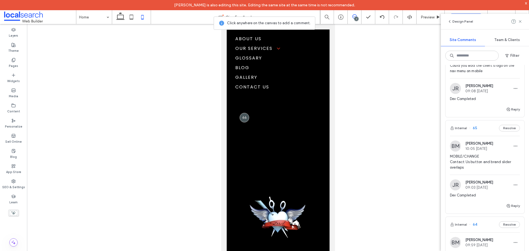
scroll to position [55, 0]
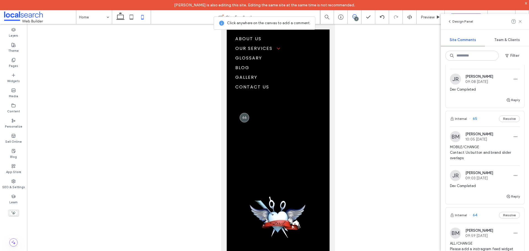
click at [456, 137] on img at bounding box center [455, 136] width 11 height 11
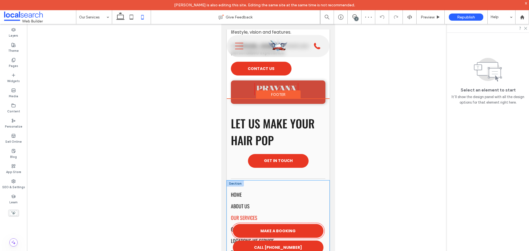
scroll to position [353, 0]
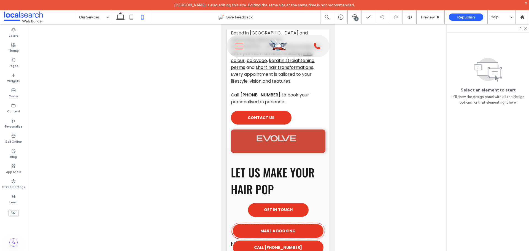
click at [355, 19] on div "7" at bounding box center [356, 19] width 4 height 4
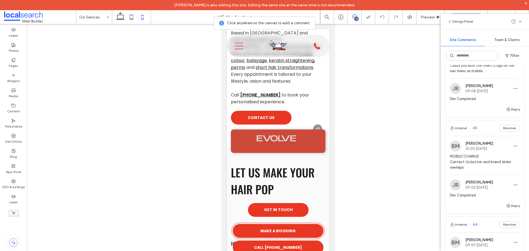
scroll to position [55, 0]
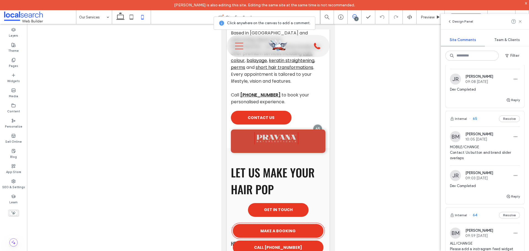
click at [455, 134] on img at bounding box center [455, 136] width 11 height 11
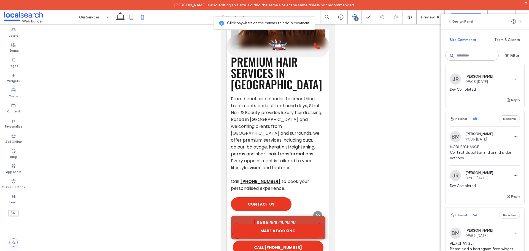
scroll to position [243, 0]
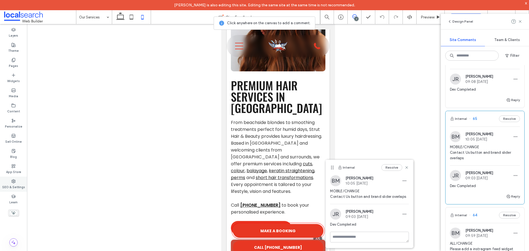
click at [8, 179] on div "SEO & Settings" at bounding box center [13, 184] width 27 height 15
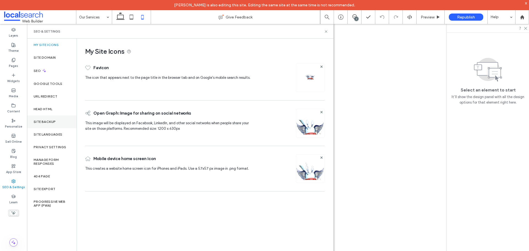
click at [44, 124] on div "Site Backup" at bounding box center [52, 121] width 50 height 13
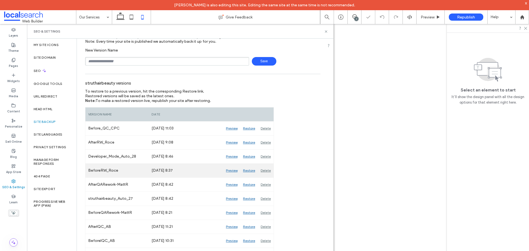
scroll to position [28, 0]
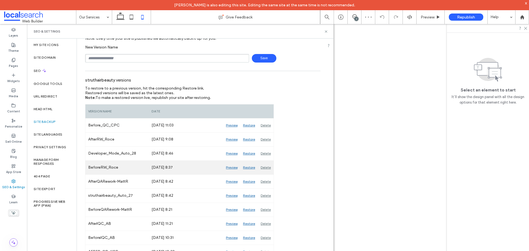
click at [227, 167] on div "Preview" at bounding box center [231, 168] width 17 height 14
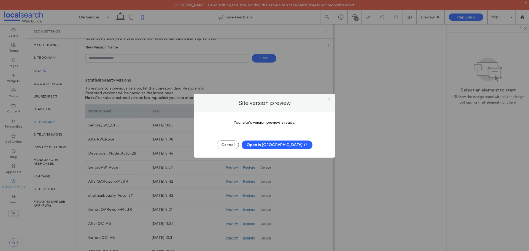
click at [263, 147] on button "Open in New Tab" at bounding box center [277, 145] width 71 height 9
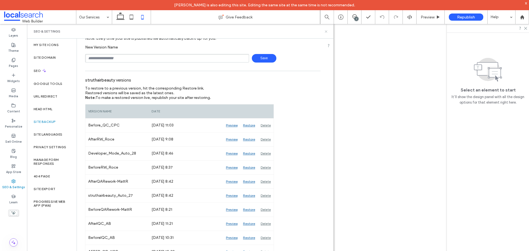
click at [326, 31] on icon at bounding box center [326, 31] width 4 height 4
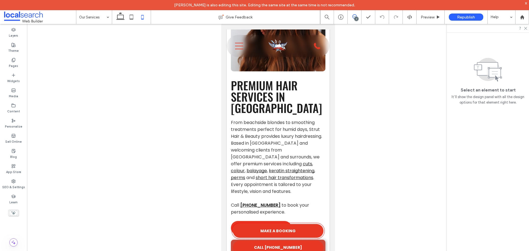
click at [353, 17] on icon at bounding box center [354, 16] width 4 height 4
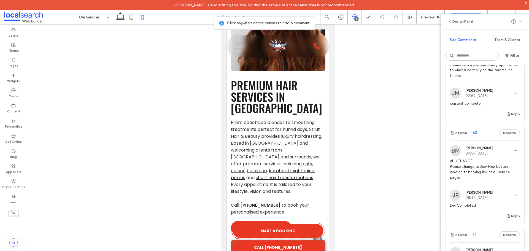
scroll to position [413, 0]
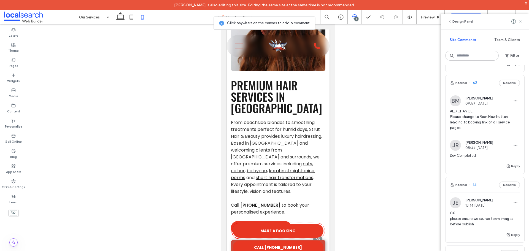
click at [457, 101] on img at bounding box center [455, 100] width 11 height 11
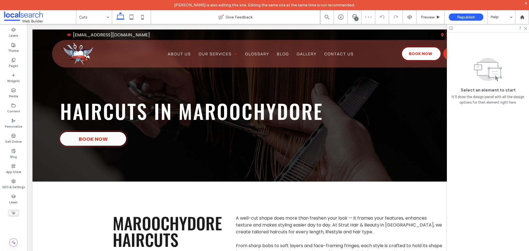
click at [357, 17] on div "7" at bounding box center [356, 19] width 4 height 4
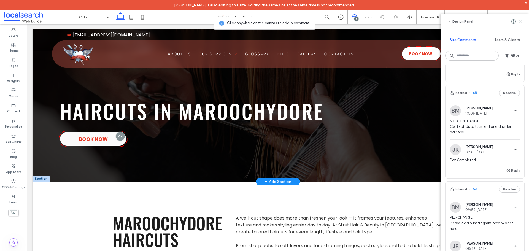
scroll to position [110, 0]
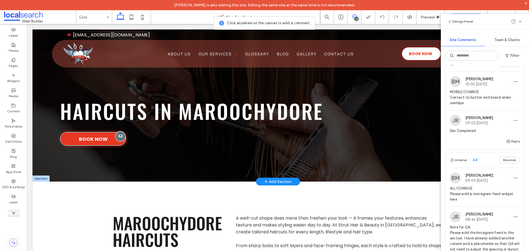
click at [120, 138] on div at bounding box center [120, 136] width 10 height 10
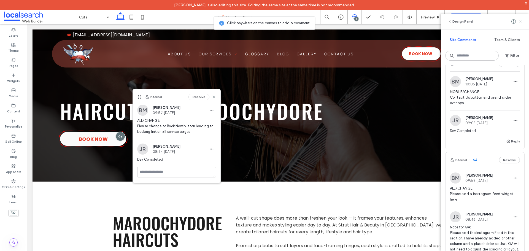
click at [522, 21] on icon at bounding box center [520, 21] width 4 height 4
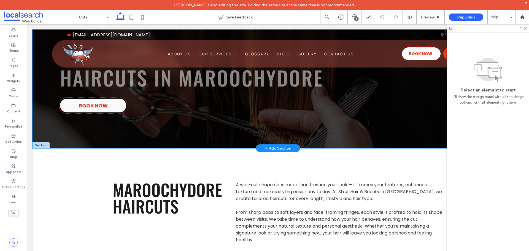
scroll to position [28, 0]
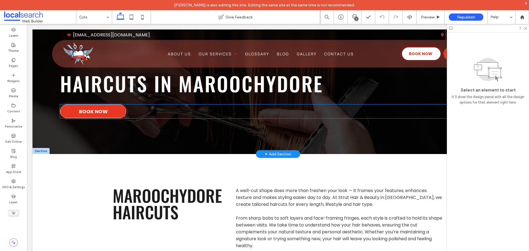
click at [108, 114] on link "Book Now" at bounding box center [93, 111] width 66 height 14
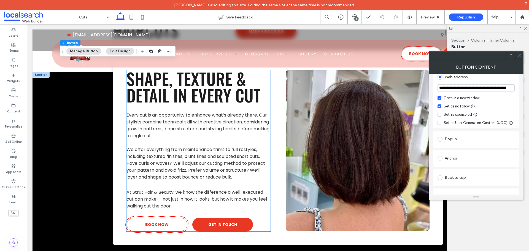
scroll to position [193, 0]
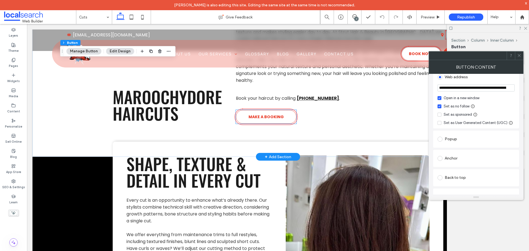
click at [252, 121] on link "Make A Booking" at bounding box center [266, 117] width 61 height 14
click at [252, 121] on div "Make A Booking" at bounding box center [266, 117] width 61 height 14
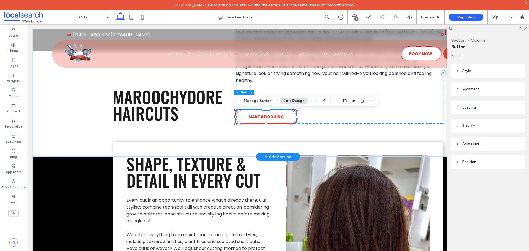
click at [252, 121] on link "Make A Booking" at bounding box center [266, 117] width 61 height 14
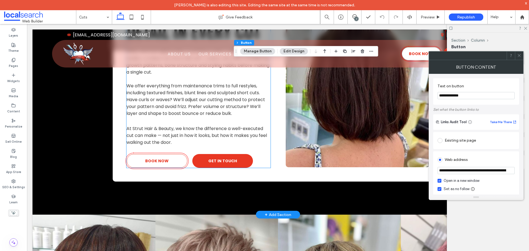
scroll to position [386, 0]
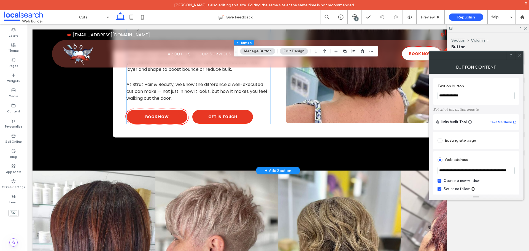
click at [158, 122] on link "BOOK NOW" at bounding box center [157, 117] width 61 height 14
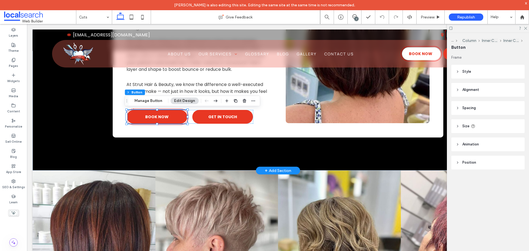
click at [158, 122] on link "BOOK NOW" at bounding box center [157, 117] width 61 height 14
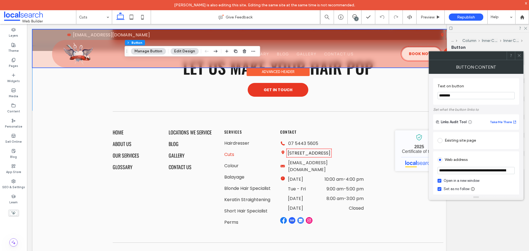
scroll to position [933, 0]
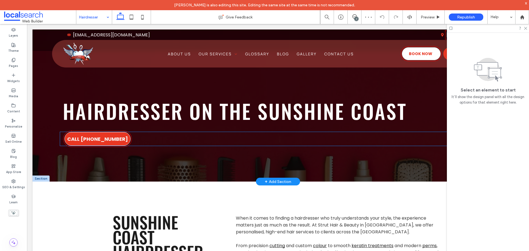
click at [118, 135] on link "Call 0404 040 404" at bounding box center [97, 139] width 66 height 14
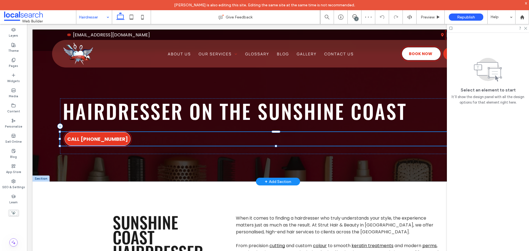
click at [118, 135] on link "Call 0404 040 404" at bounding box center [97, 139] width 66 height 14
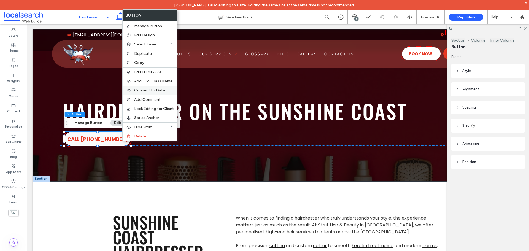
click at [161, 91] on span "Connect to Data" at bounding box center [149, 90] width 31 height 5
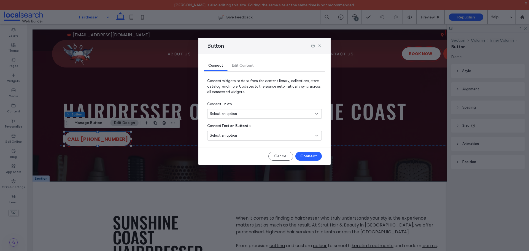
click at [316, 114] on use at bounding box center [317, 113] width 2 height 1
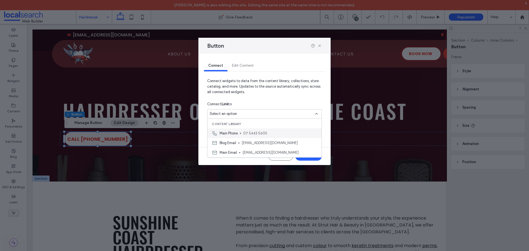
click at [284, 134] on span "07 5443 5605" at bounding box center [280, 134] width 74 height 6
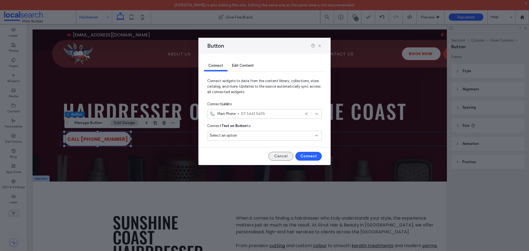
click at [286, 155] on button "Cancel" at bounding box center [280, 156] width 25 height 9
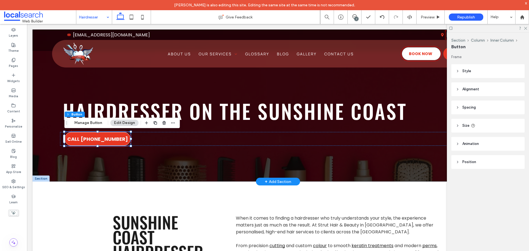
click at [111, 140] on span "Call 0404 040 404" at bounding box center [97, 138] width 61 height 7
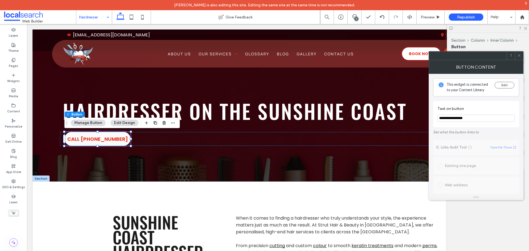
click at [481, 120] on input "**********" at bounding box center [476, 118] width 77 height 7
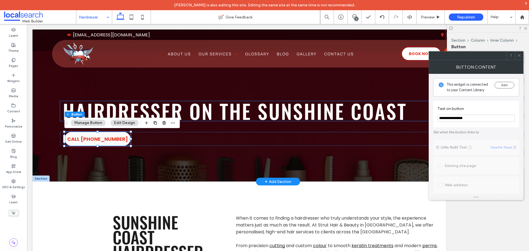
drag, startPoint x: 512, startPoint y: 142, endPoint x: 368, endPoint y: 117, distance: 146.4
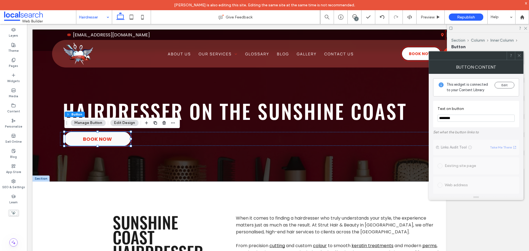
type input "********"
click at [521, 58] on span at bounding box center [519, 56] width 4 height 8
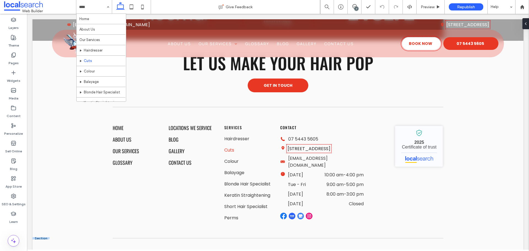
scroll to position [929, 0]
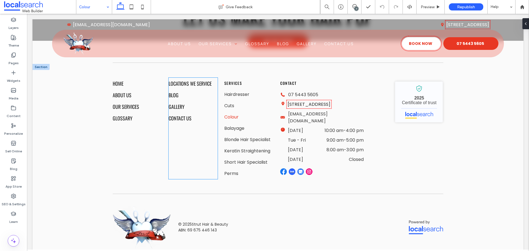
scroll to position [1070, 0]
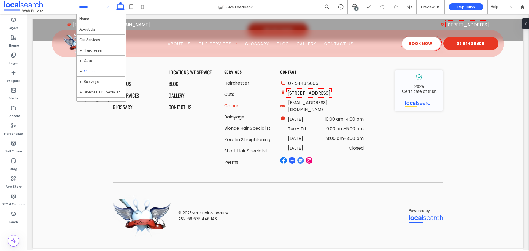
click at [99, 4] on input at bounding box center [92, 7] width 27 height 14
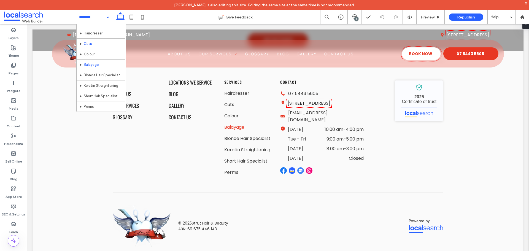
scroll to position [28, 0]
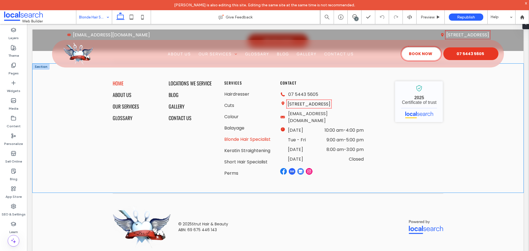
scroll to position [939, 0]
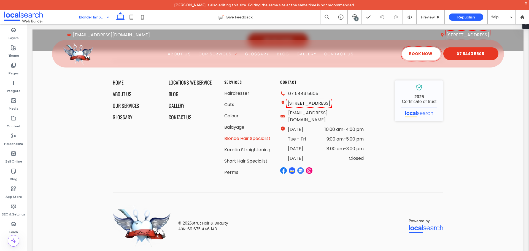
drag, startPoint x: 101, startPoint y: 15, endPoint x: 98, endPoint y: 21, distance: 6.6
click at [101, 15] on input at bounding box center [92, 17] width 27 height 14
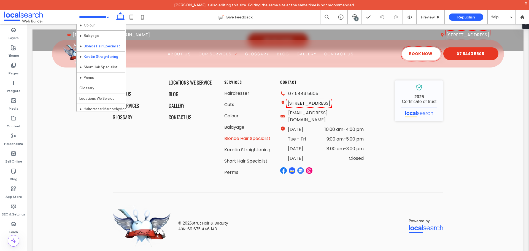
scroll to position [55, 0]
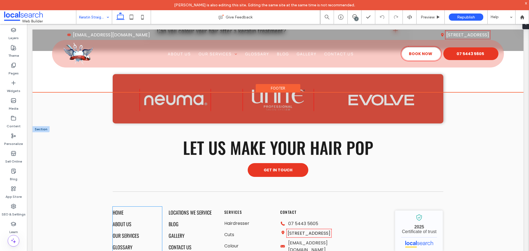
scroll to position [1736, 0]
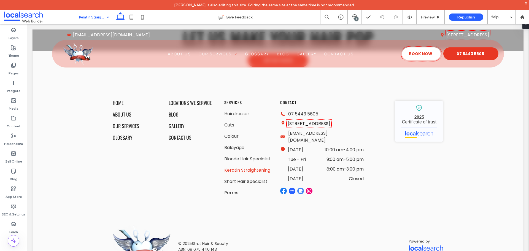
click at [98, 16] on input at bounding box center [92, 17] width 27 height 14
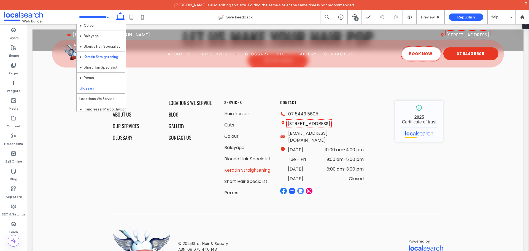
scroll to position [55, 0]
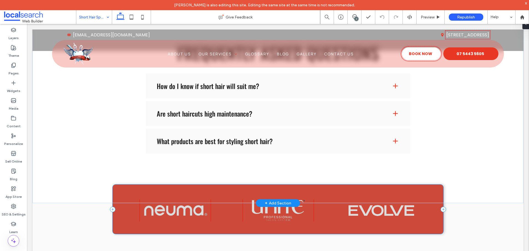
scroll to position [744, 0]
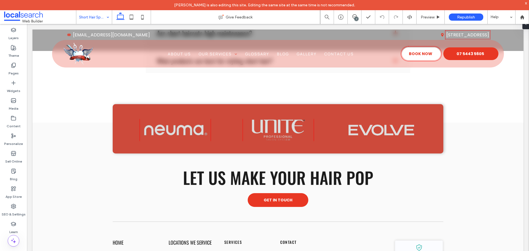
click at [88, 13] on input at bounding box center [92, 17] width 27 height 14
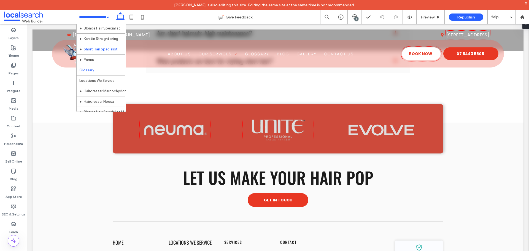
scroll to position [83, 0]
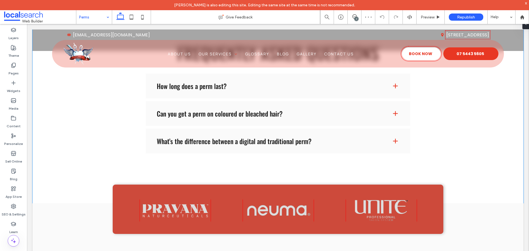
scroll to position [689, 0]
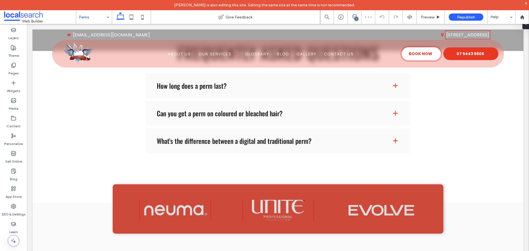
click at [352, 15] on icon at bounding box center [354, 16] width 4 height 4
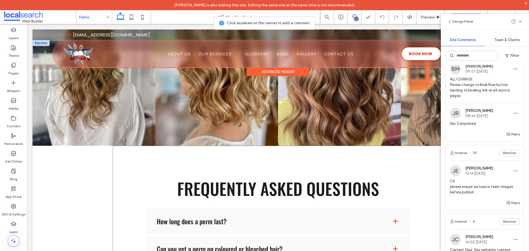
scroll to position [524, 0]
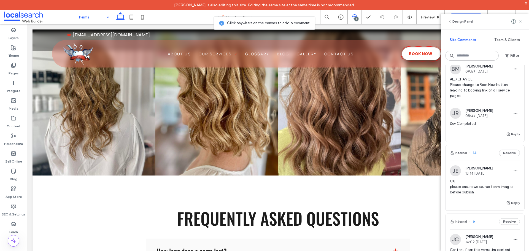
drag, startPoint x: 85, startPoint y: 15, endPoint x: 83, endPoint y: 18, distance: 3.4
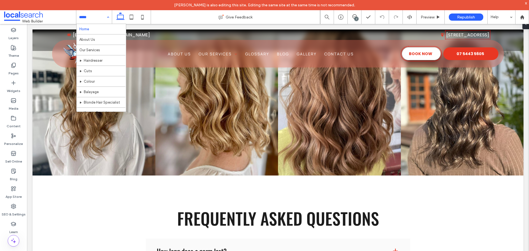
scroll to position [0, 0]
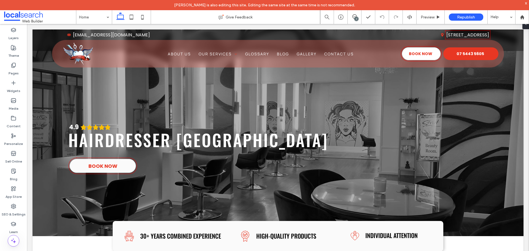
click at [356, 17] on div "7" at bounding box center [356, 19] width 4 height 4
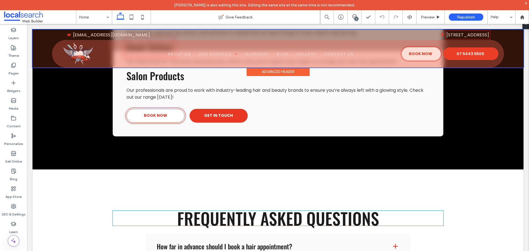
scroll to position [1185, 0]
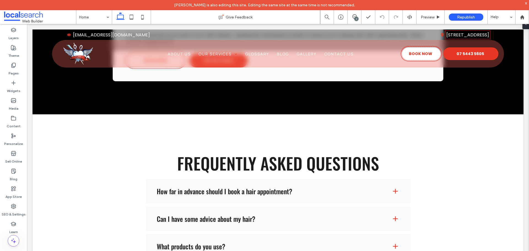
click at [357, 19] on div "7" at bounding box center [356, 19] width 4 height 4
